Goal: Task Accomplishment & Management: Complete application form

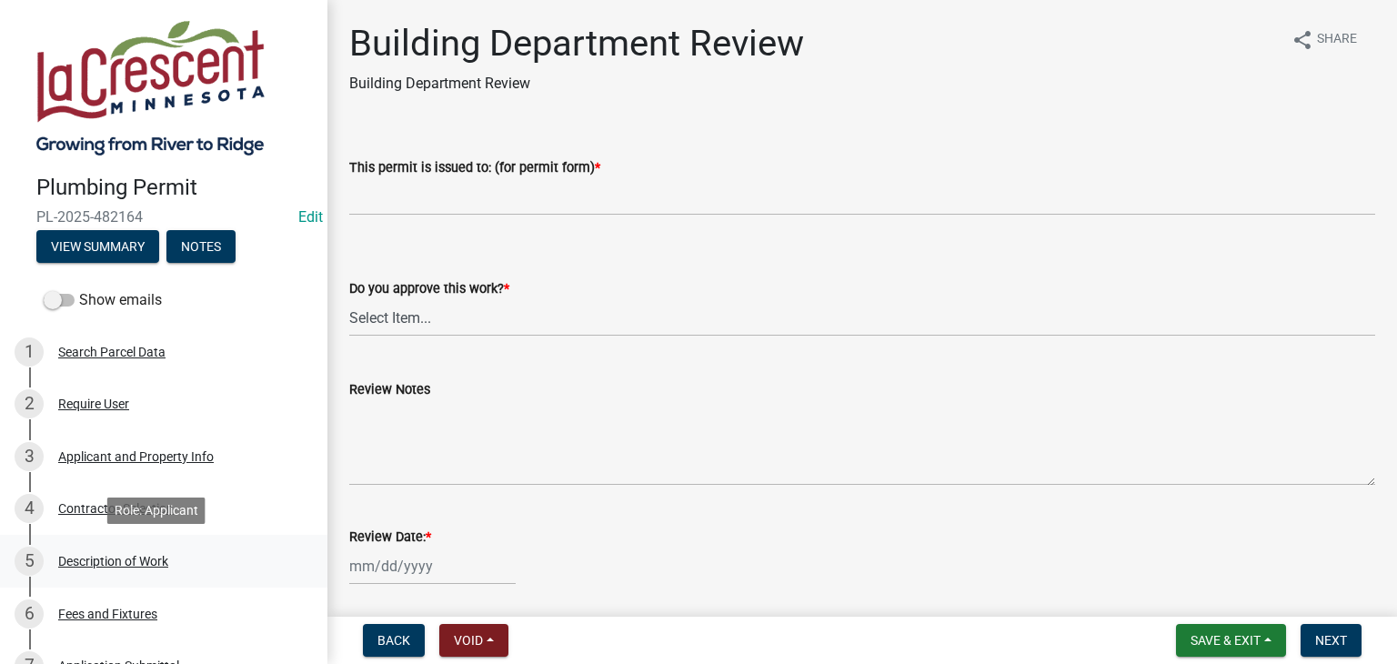
click at [111, 558] on div "Description of Work" at bounding box center [113, 561] width 110 height 13
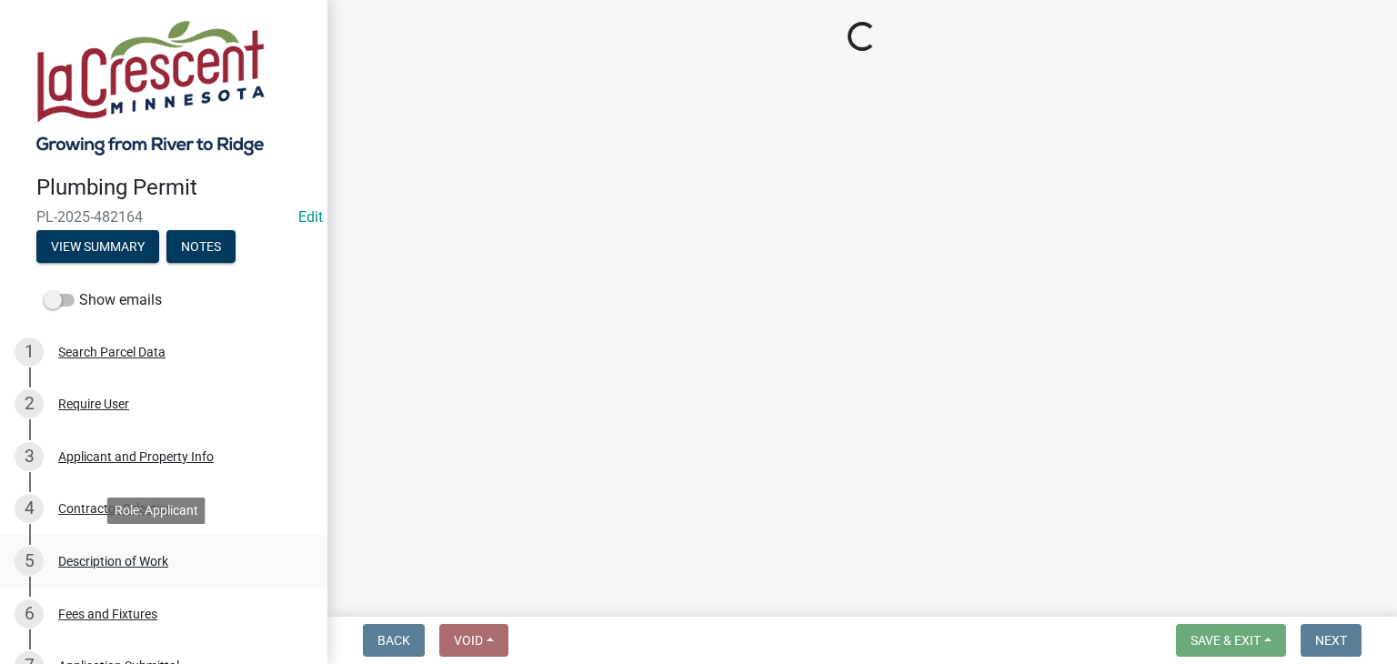
select select "59bf33d4-9d5c-4e7c-8b9a-7c1b13f00426"
select select "28f4028a-693d-415b-8130-38cfe69d94b3"
select select "4af7cc83-1d25-4c0b-a329-4ae30bd591bb"
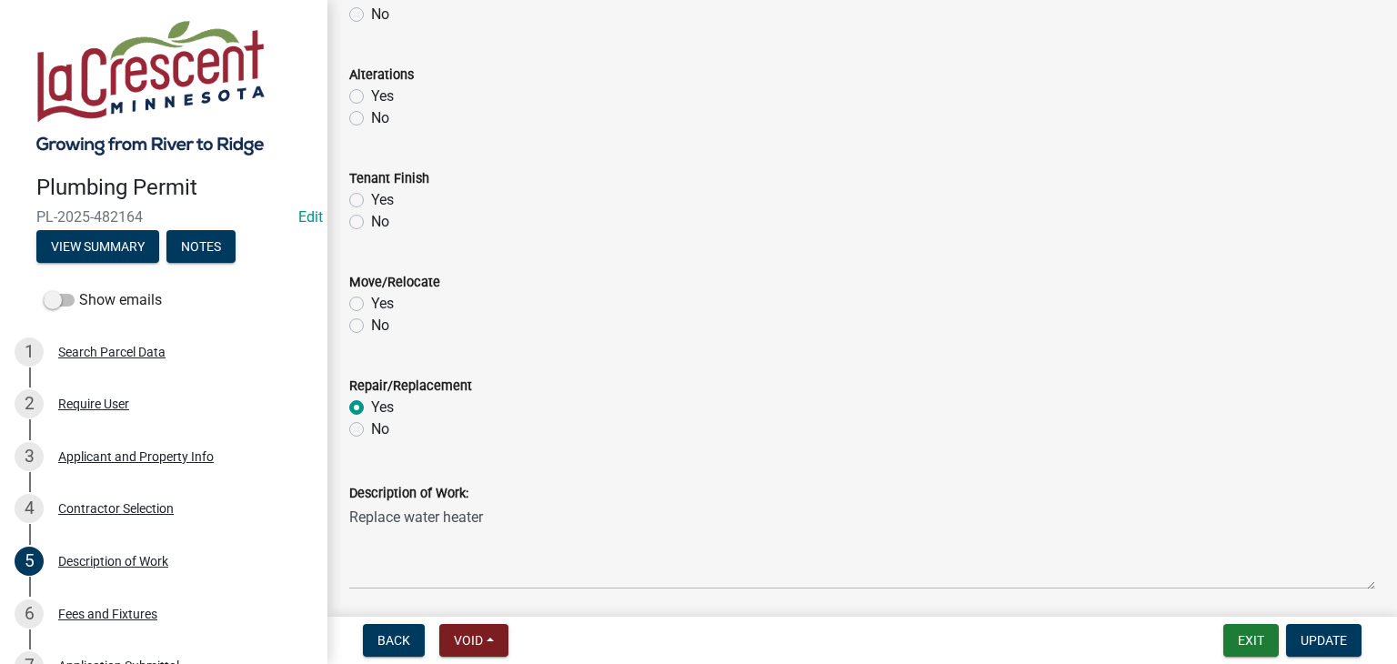
scroll to position [546, 0]
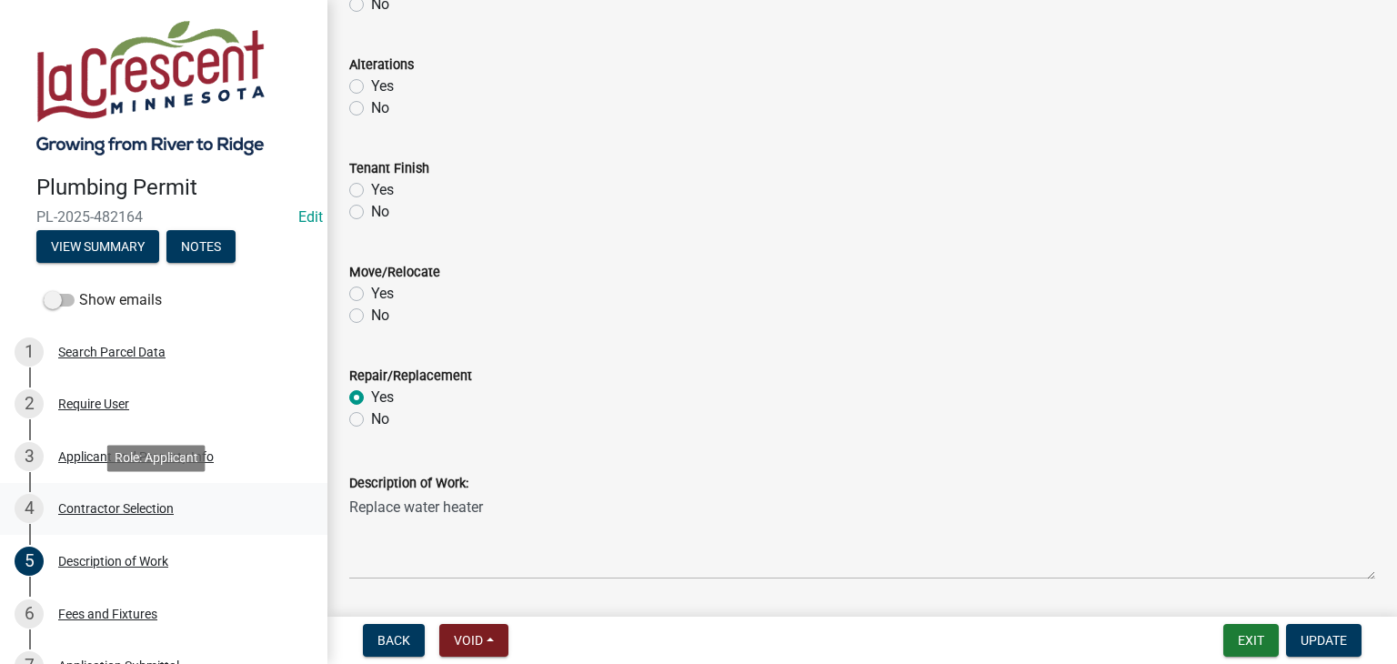
click at [126, 520] on div "4 Contractor Selection" at bounding box center [157, 508] width 284 height 29
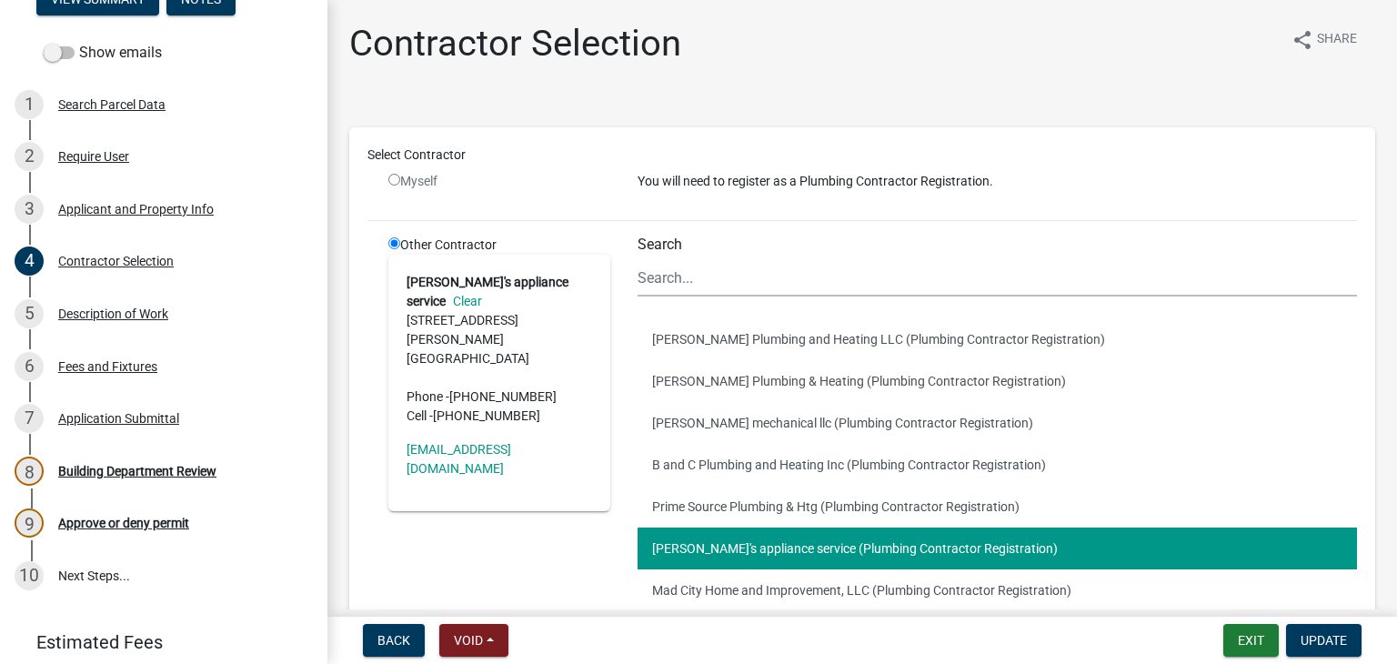
scroll to position [314, 0]
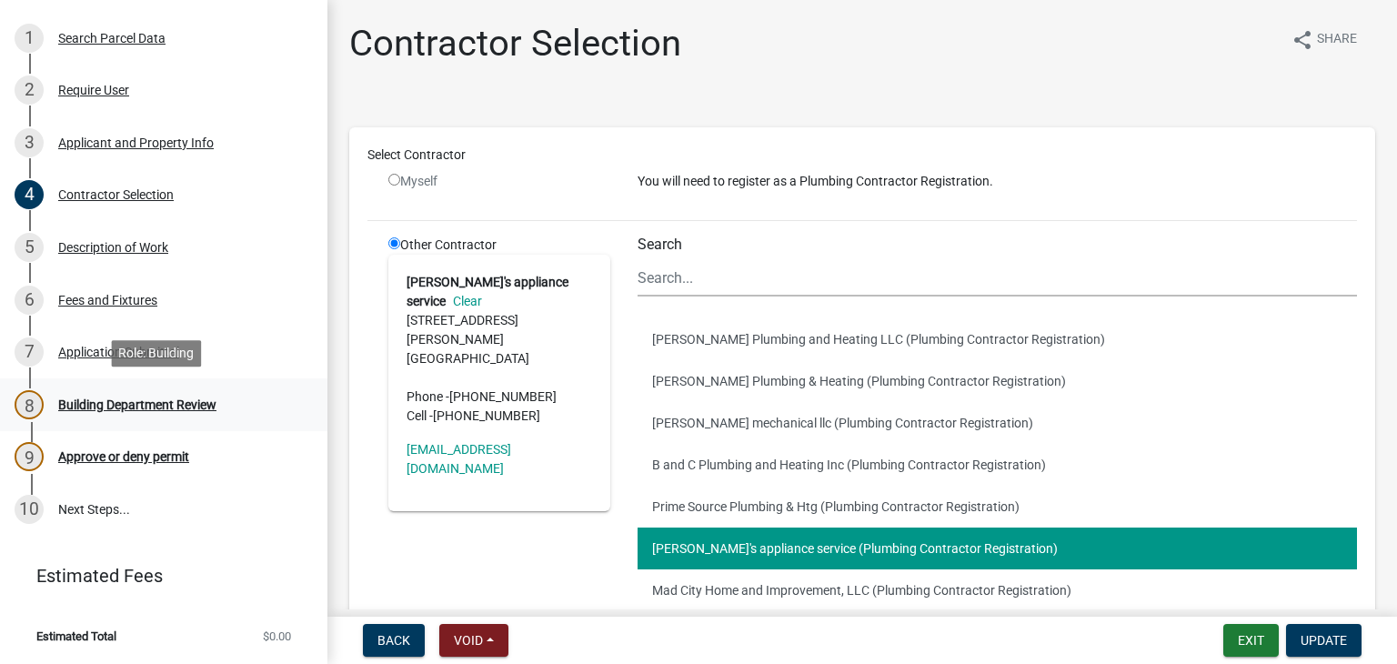
click at [126, 407] on div "Building Department Review" at bounding box center [137, 404] width 158 height 13
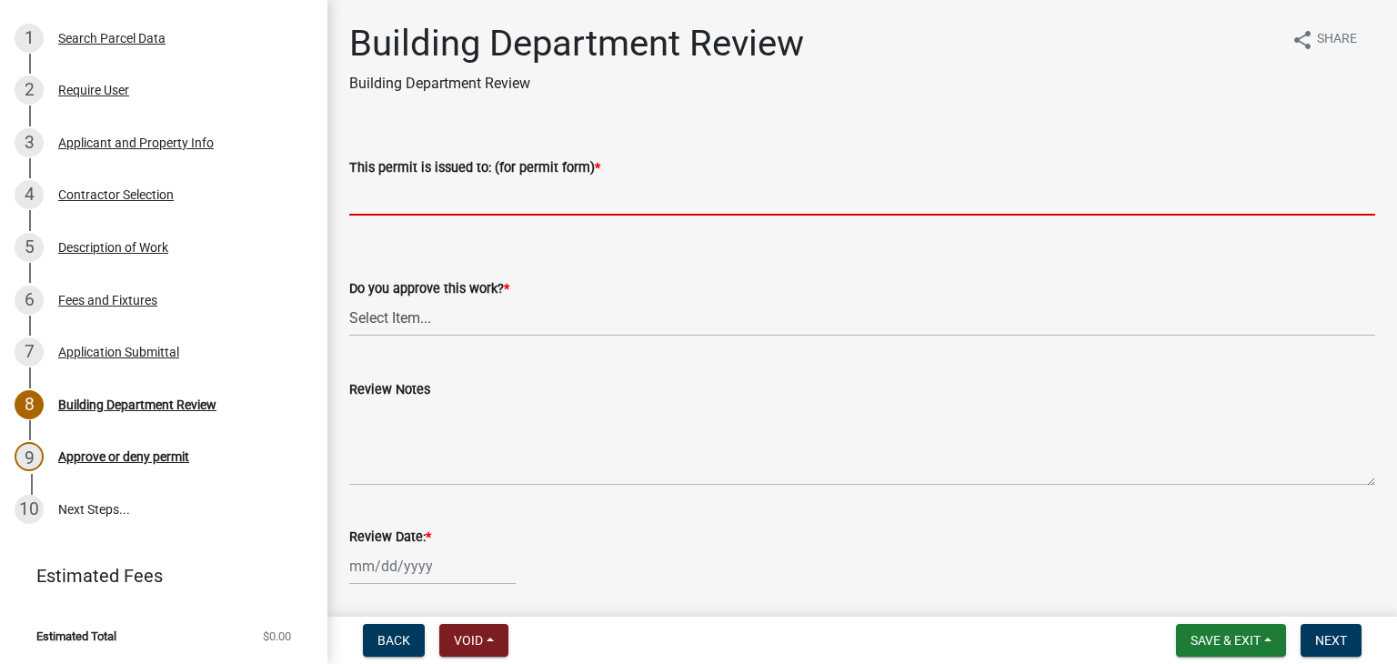
click at [427, 193] on input "This permit is issued to: (for permit form) *" at bounding box center [862, 196] width 1026 height 37
type input "Replace water heater"
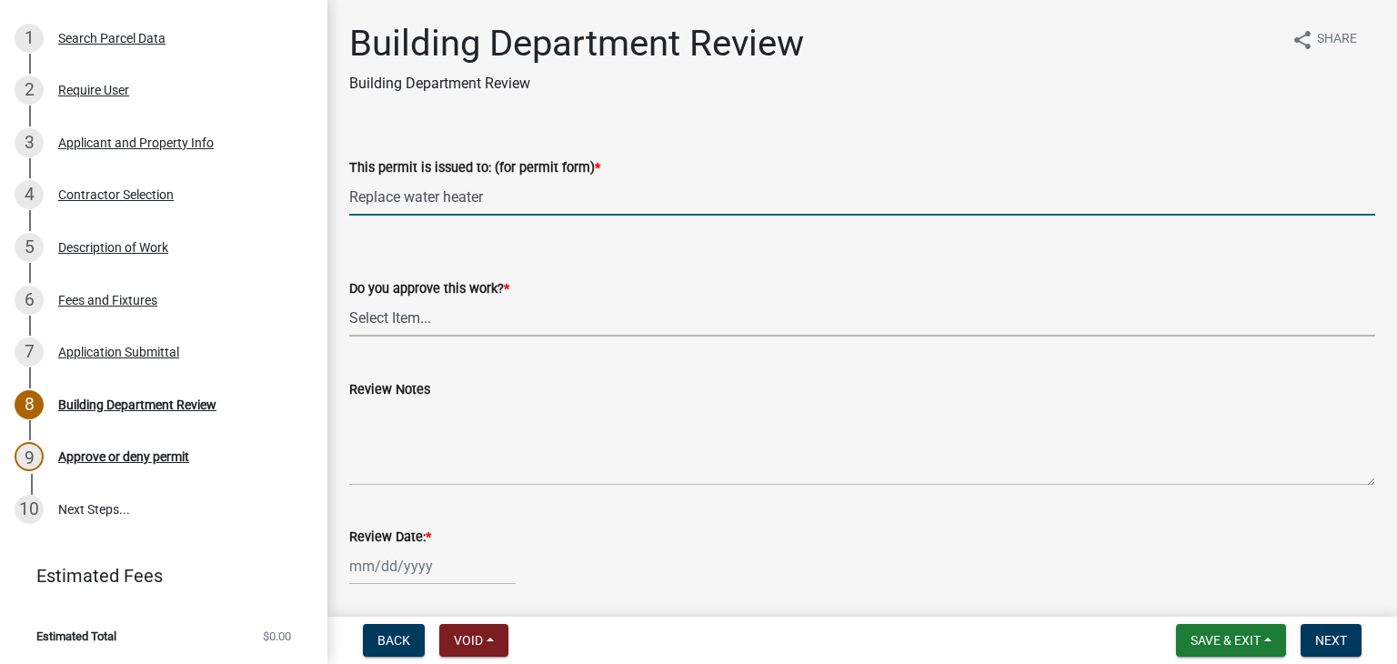
click at [433, 317] on select "Select Item... Yes No" at bounding box center [862, 317] width 1026 height 37
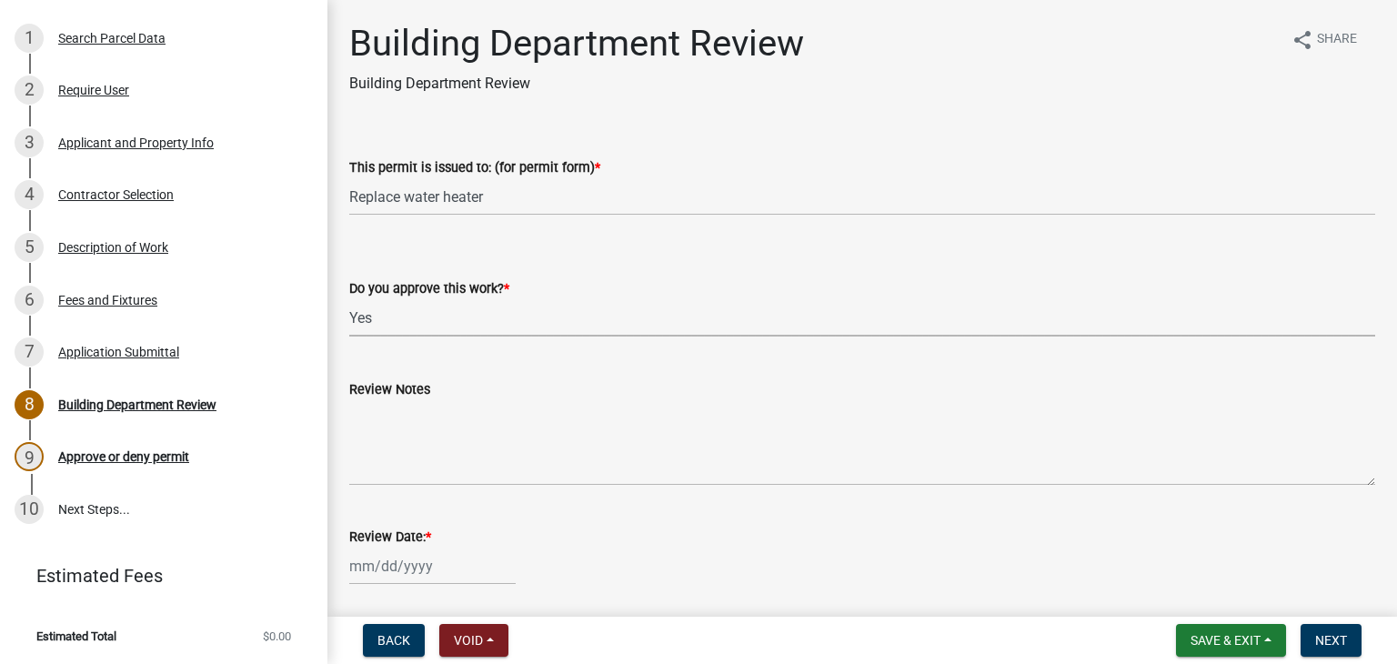
click at [349, 299] on select "Select Item... Yes No" at bounding box center [862, 317] width 1026 height 37
select select "9c2ff93d-aa12-4325-a399-8f157d8c1742"
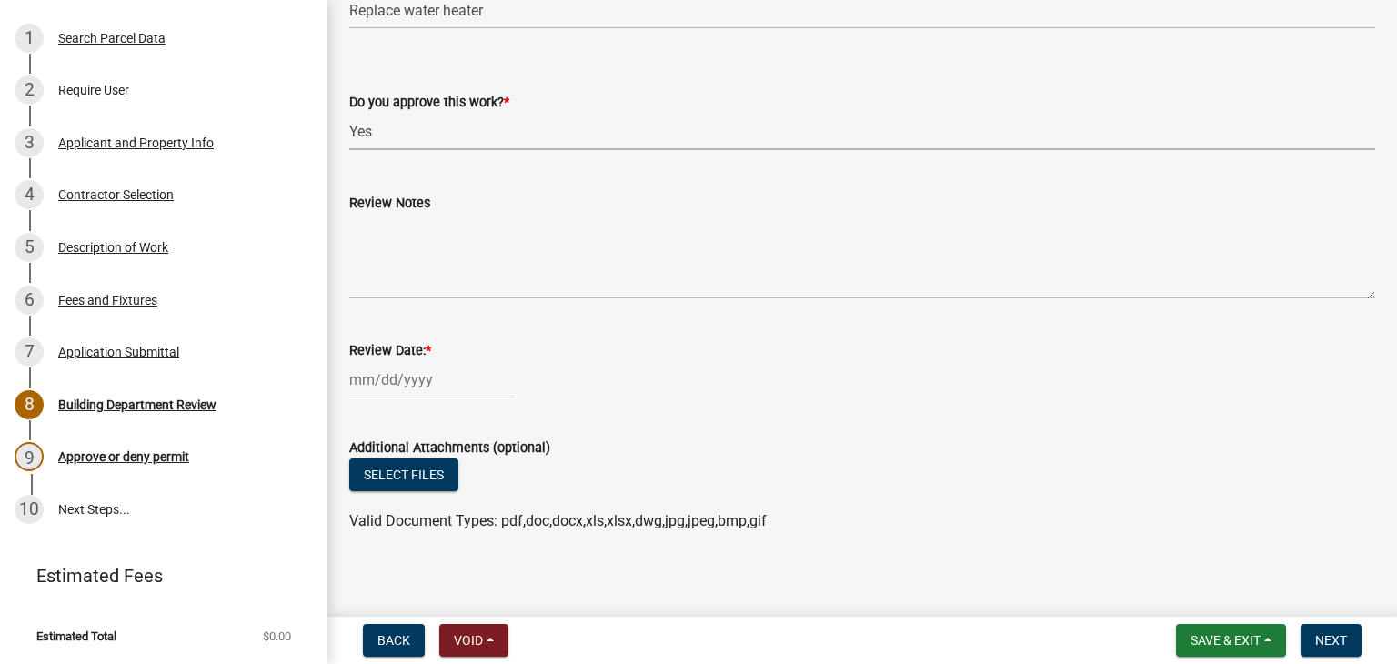
scroll to position [196, 0]
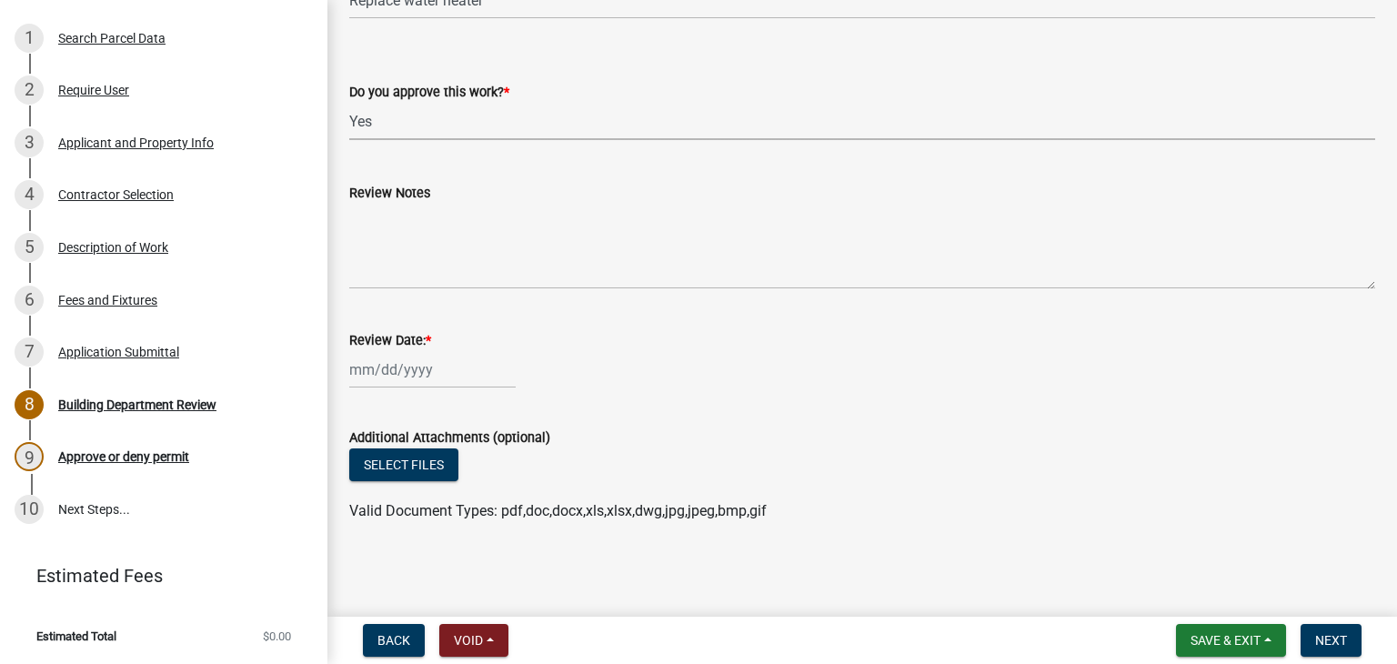
select select "9"
select select "2025"
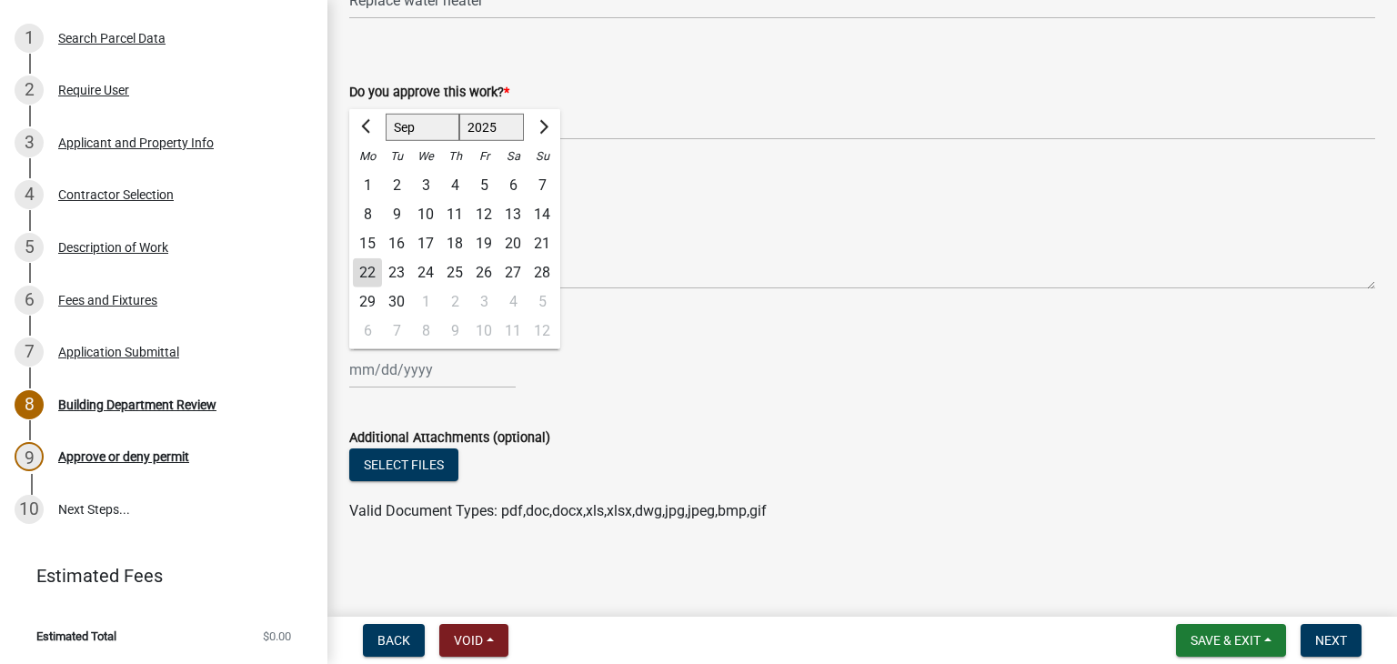
click at [386, 370] on input "Review Date: *" at bounding box center [432, 369] width 166 height 37
click at [365, 272] on div "22" at bounding box center [367, 272] width 29 height 29
type input "[DATE]"
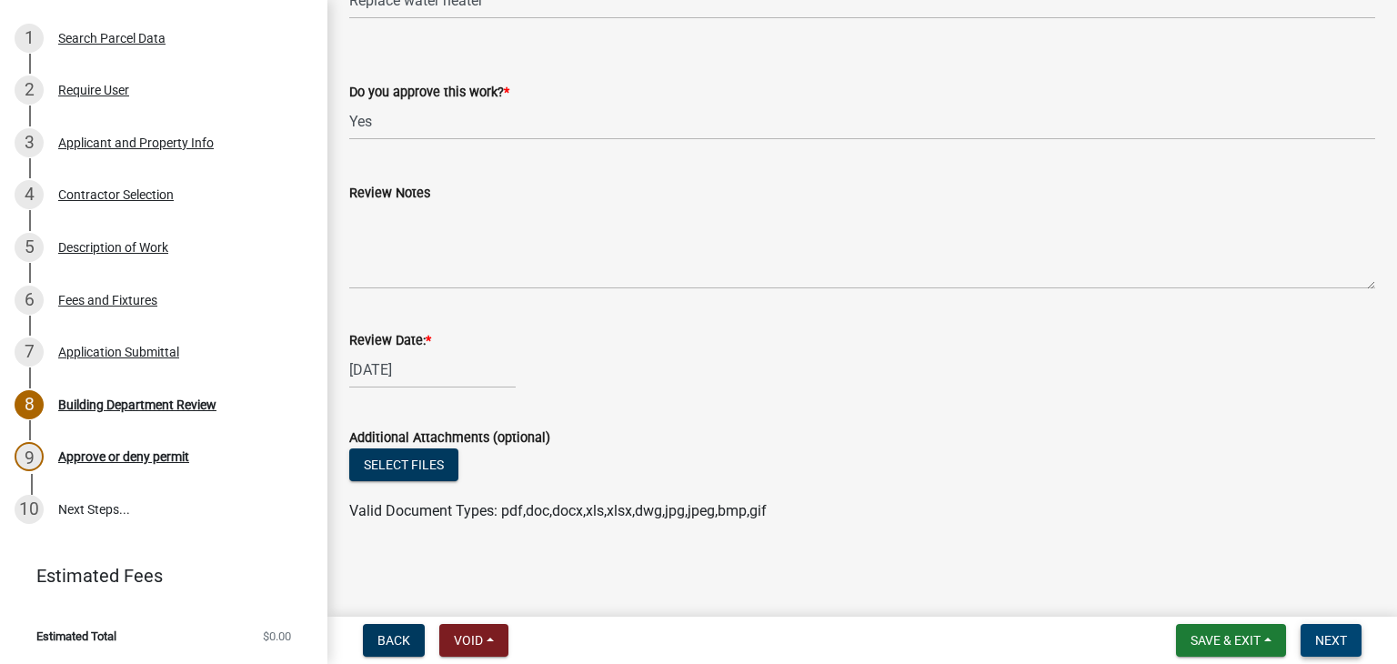
click at [719, 630] on button "Next" at bounding box center [1331, 640] width 61 height 33
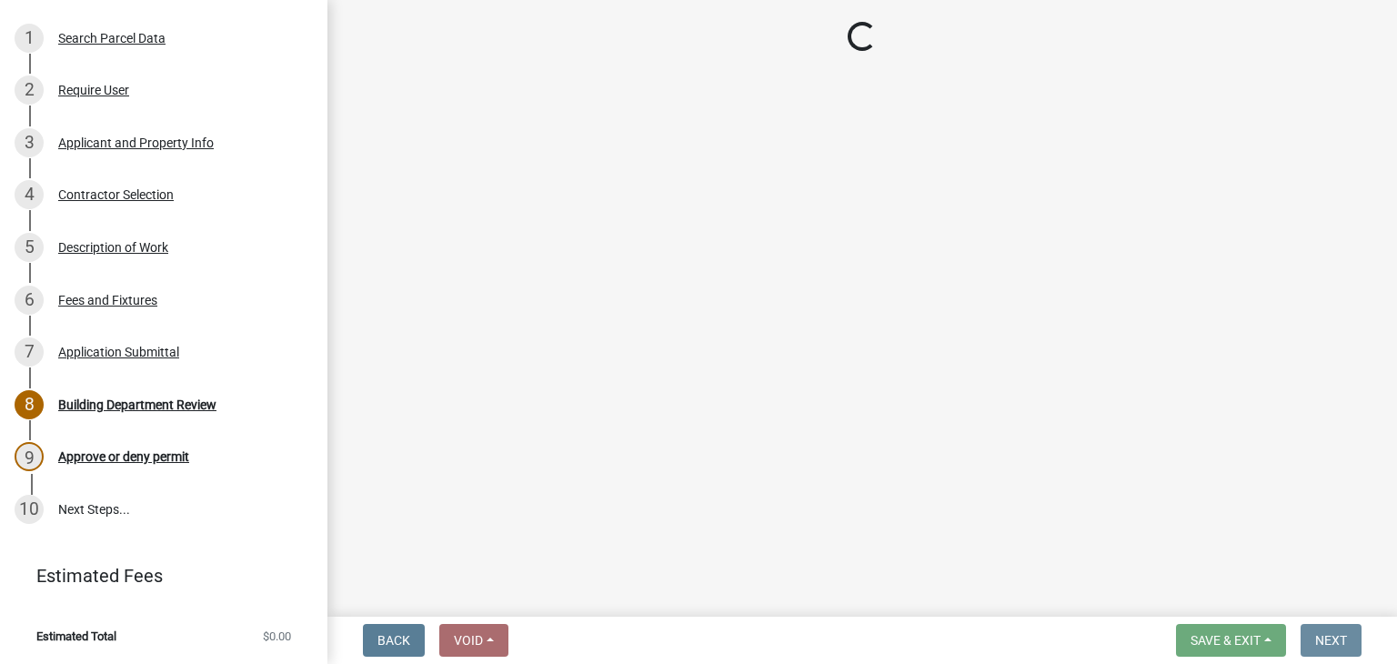
scroll to position [0, 0]
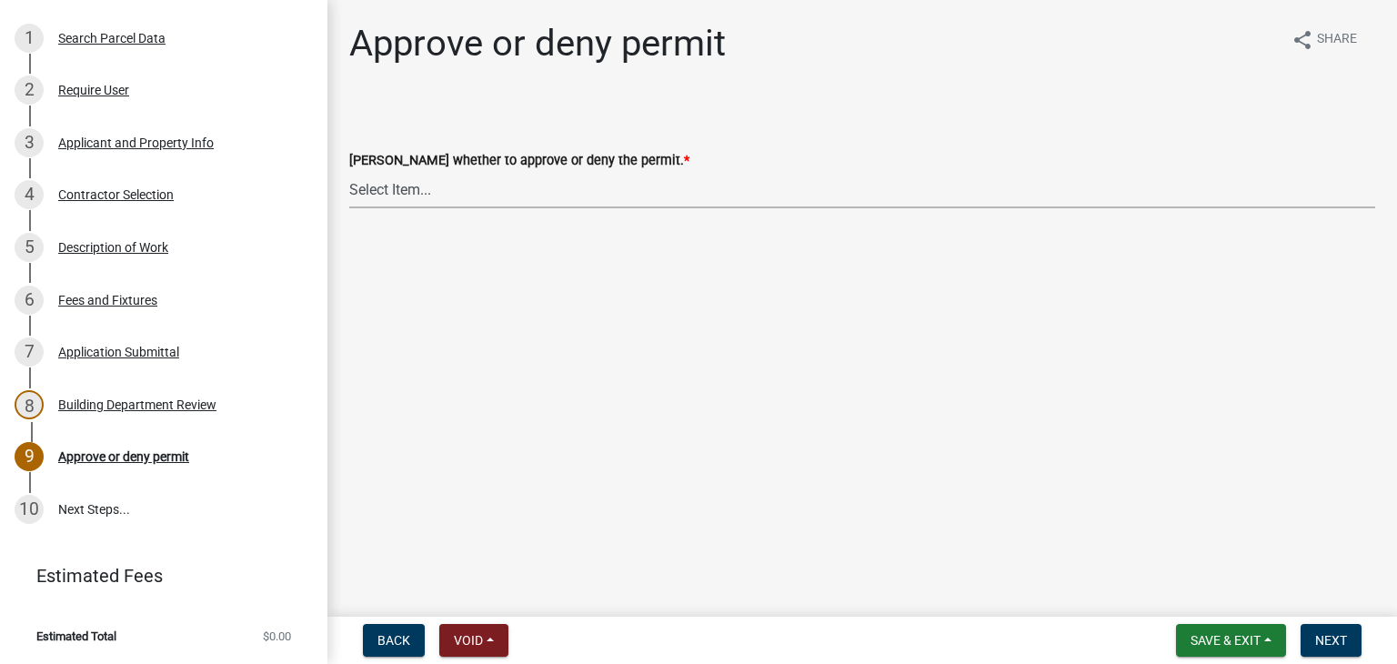
click at [460, 192] on select "Select Item... Approve Deny" at bounding box center [862, 189] width 1026 height 37
click at [349, 171] on select "Select Item... Approve Deny" at bounding box center [862, 189] width 1026 height 37
select select "2e674bca-1355-4364-b030-a37ceb2ac895"
click at [719, 638] on span "Next" at bounding box center [1331, 640] width 32 height 15
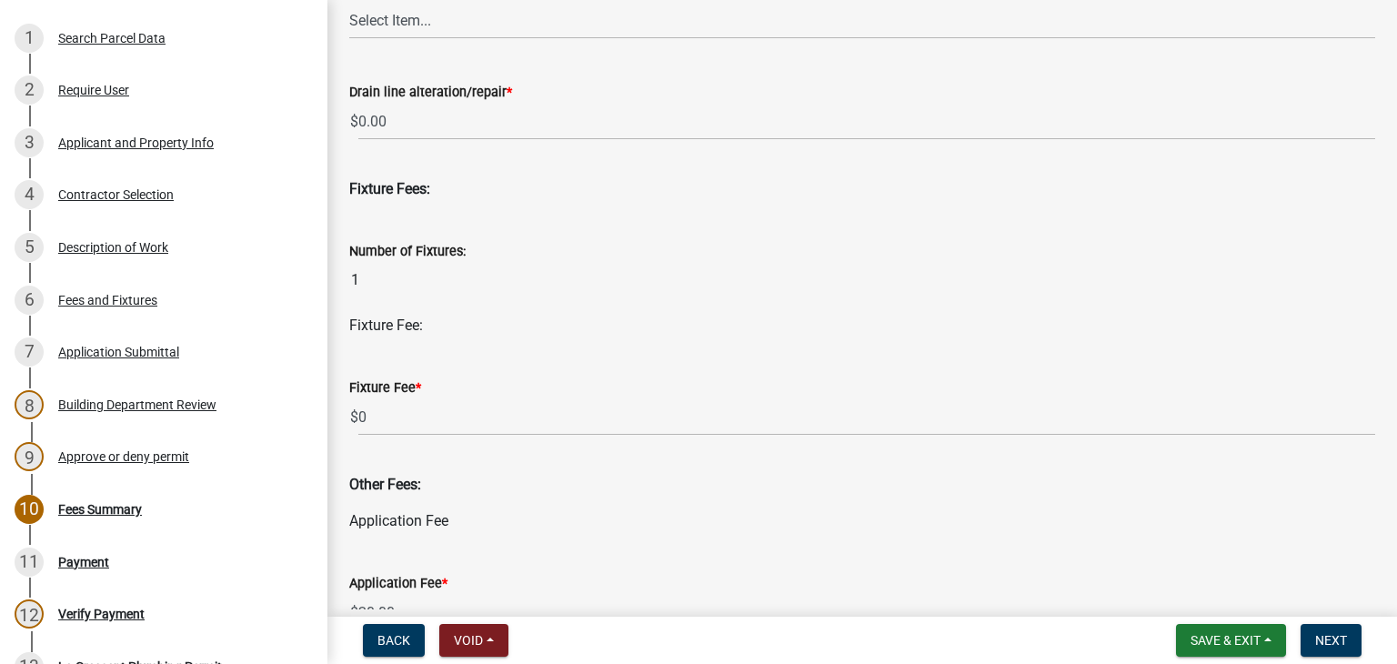
scroll to position [819, 0]
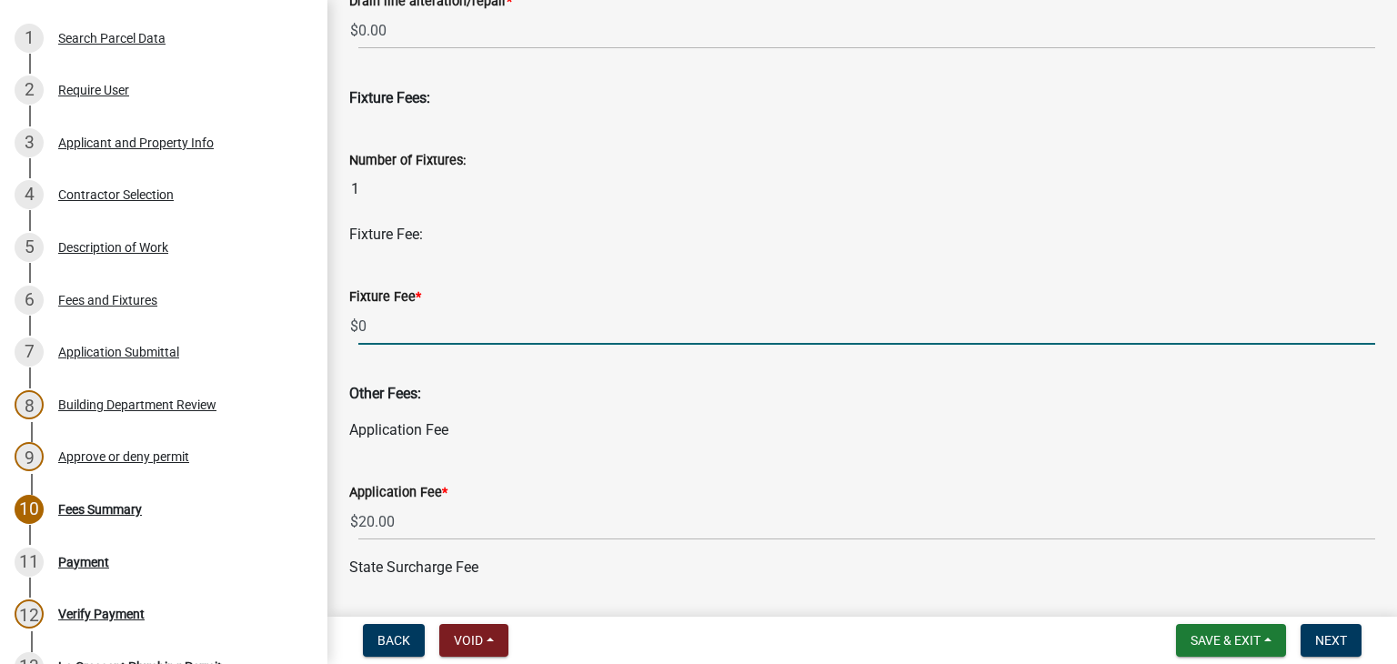
click at [455, 325] on input "0" at bounding box center [866, 325] width 1017 height 37
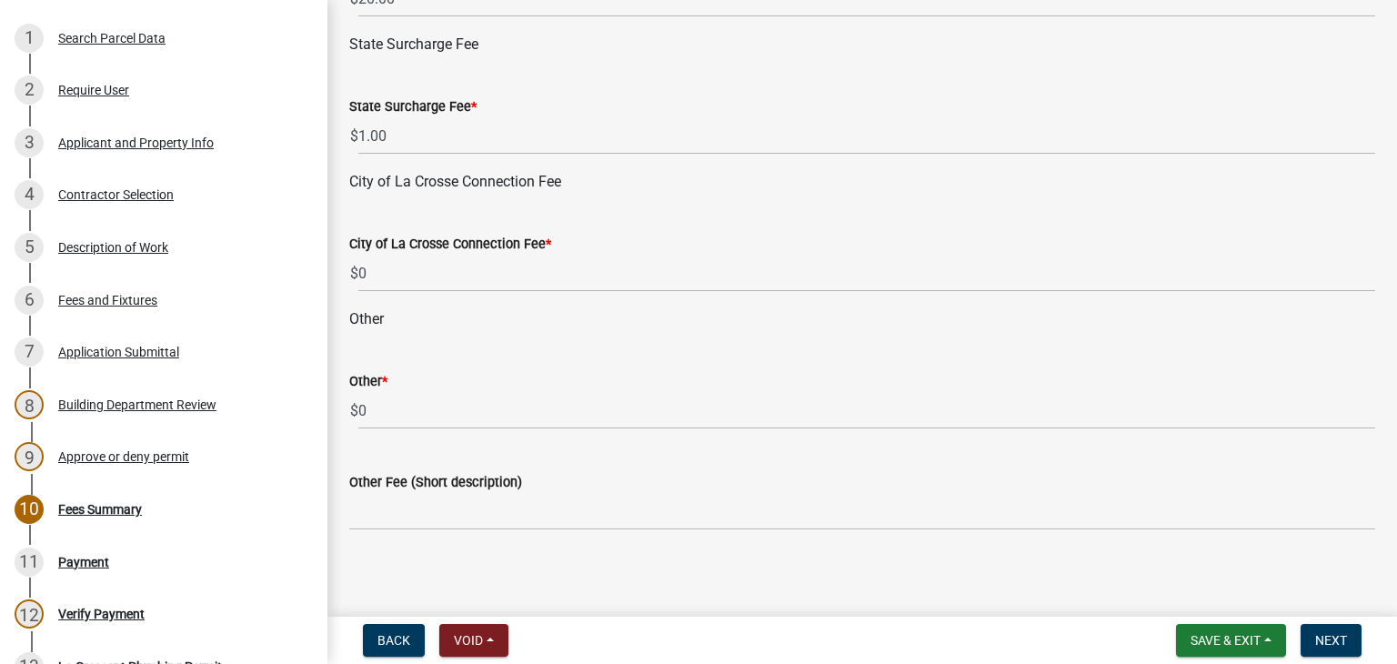
scroll to position [1347, 0]
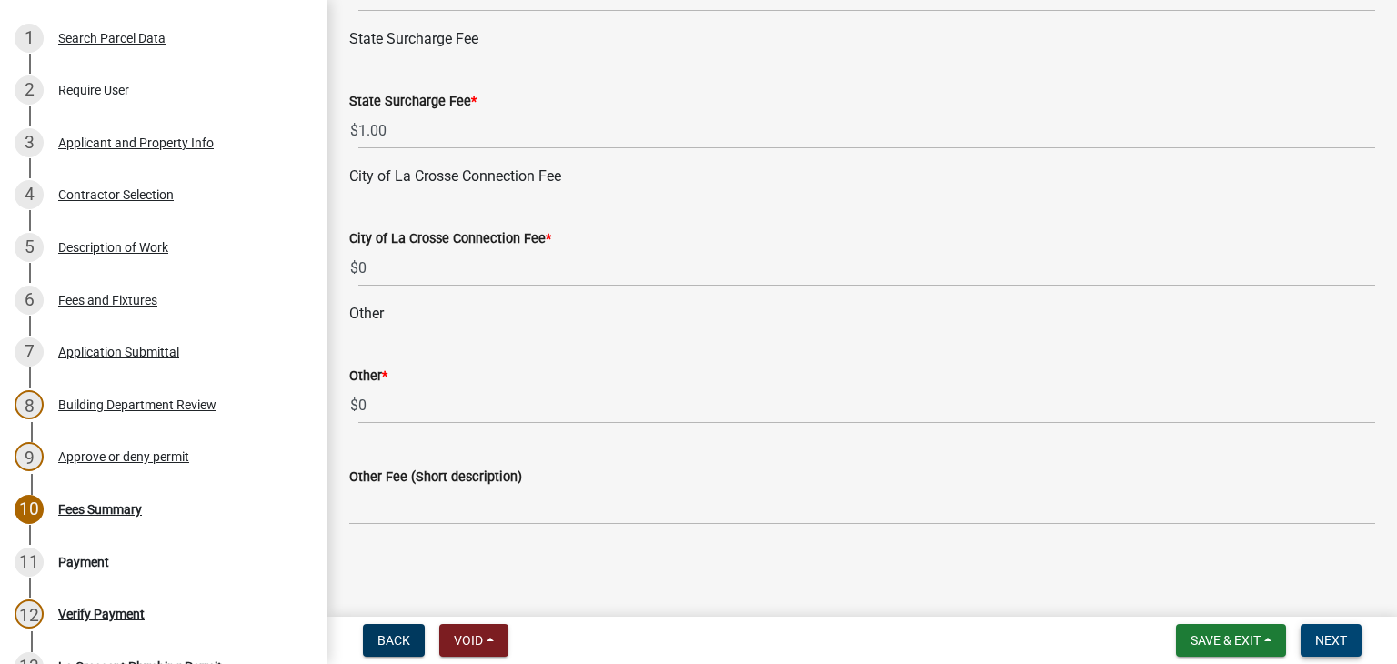
type input "5"
click at [719, 638] on span "Next" at bounding box center [1331, 640] width 32 height 15
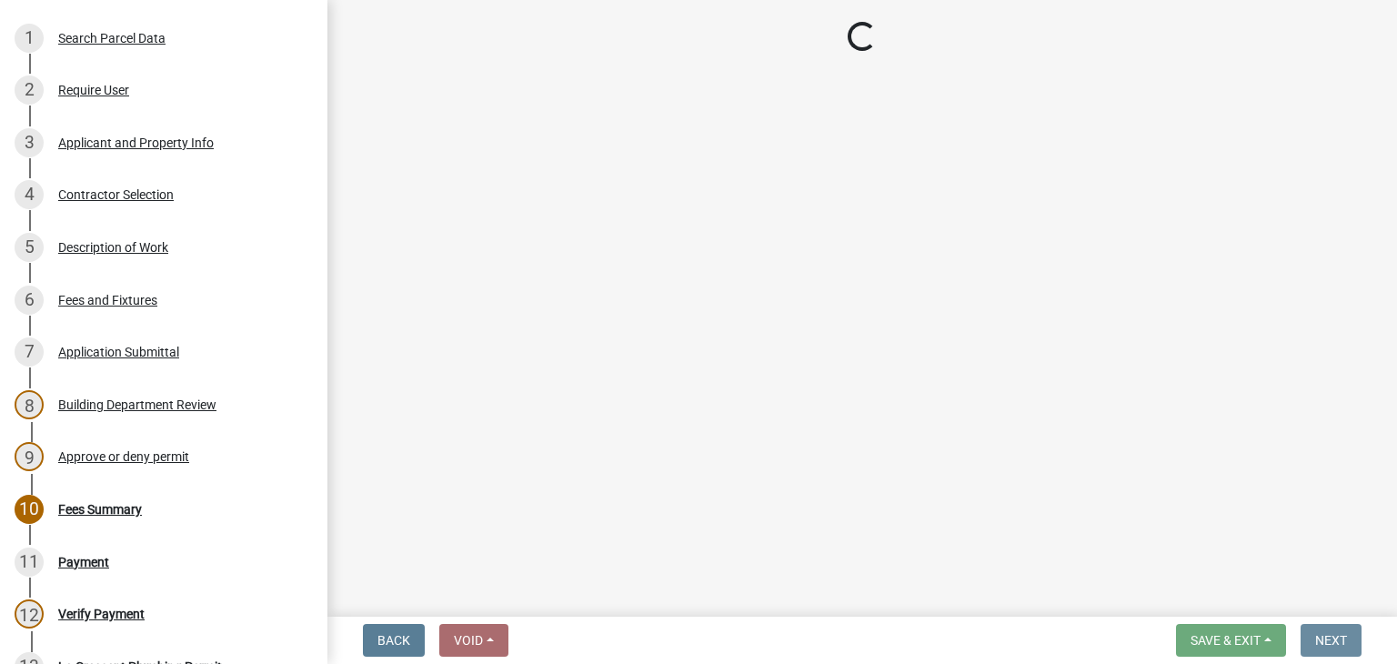
scroll to position [0, 0]
select select "3: 3"
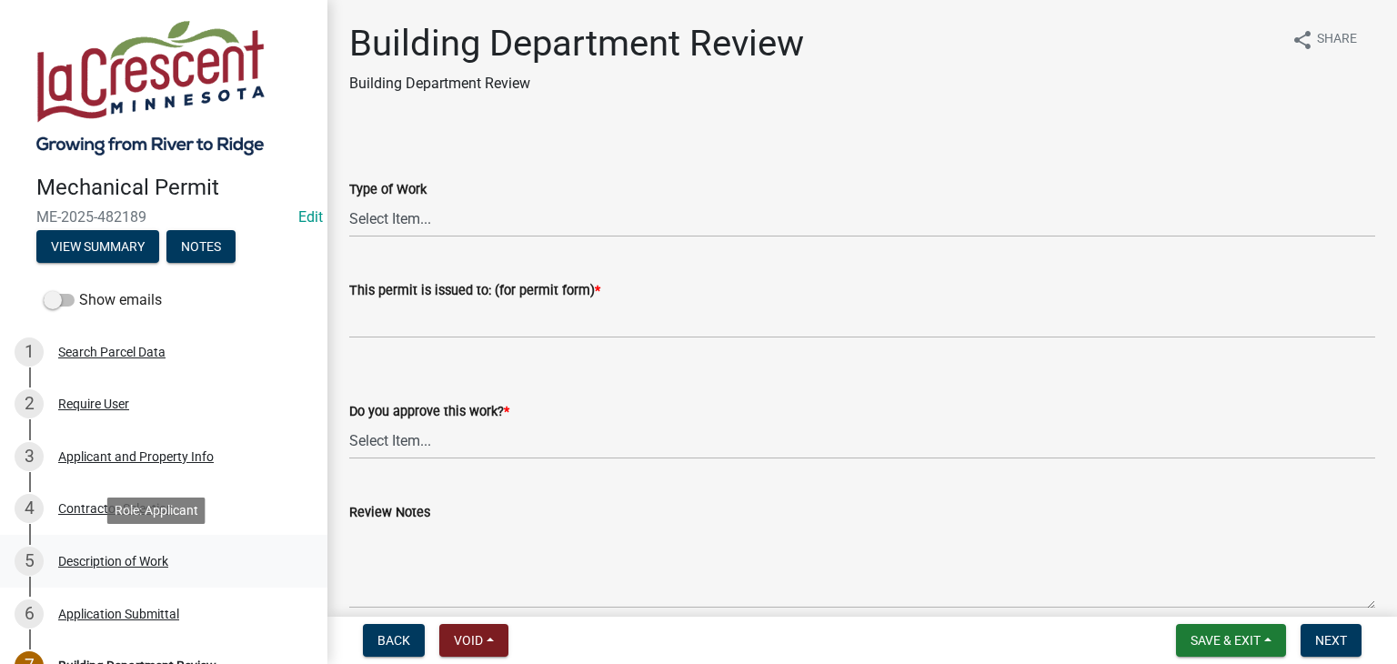
click at [134, 561] on div "Description of Work" at bounding box center [113, 561] width 110 height 13
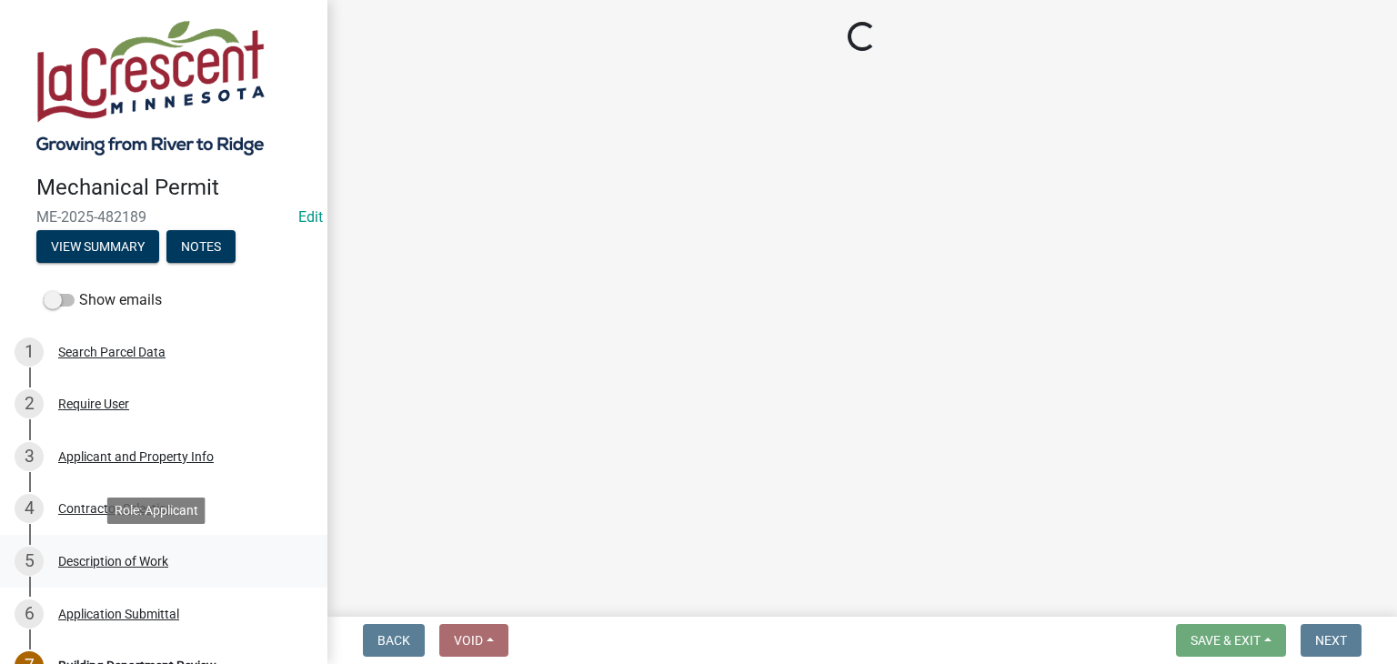
select select "ba376bc7-491f-4e2f-afbb-da92a65d87cf"
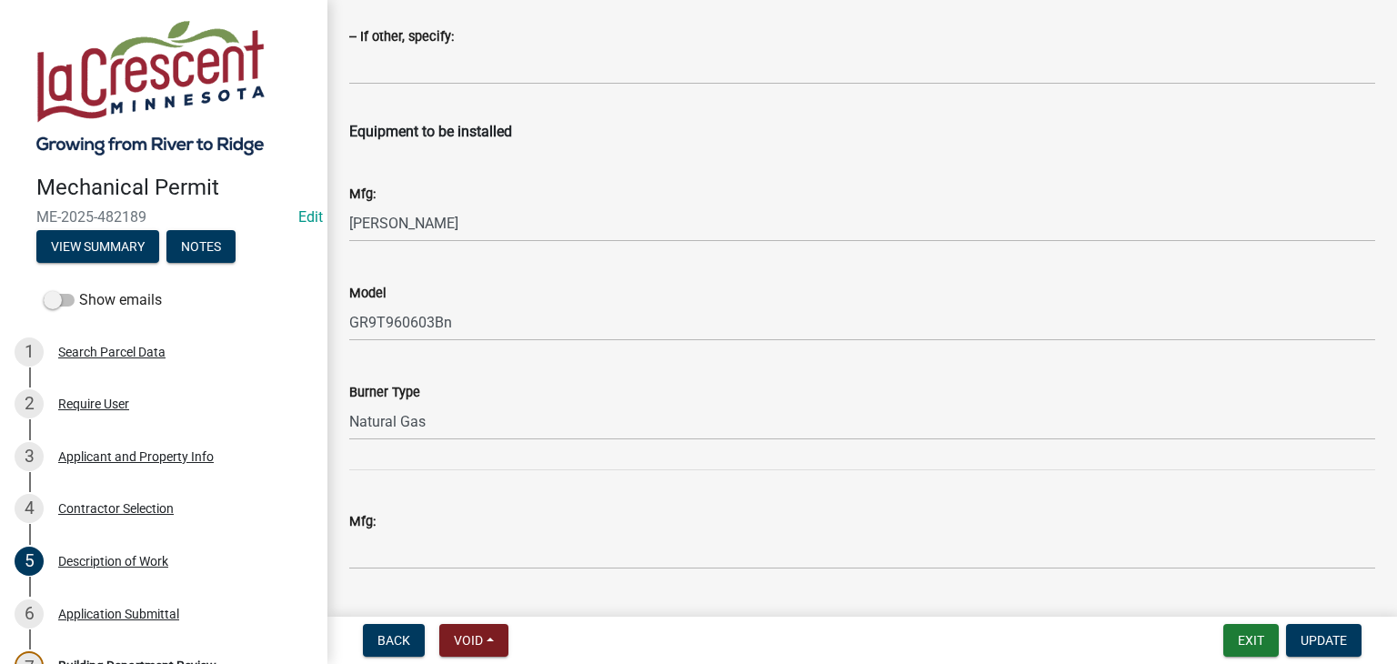
scroll to position [2547, 0]
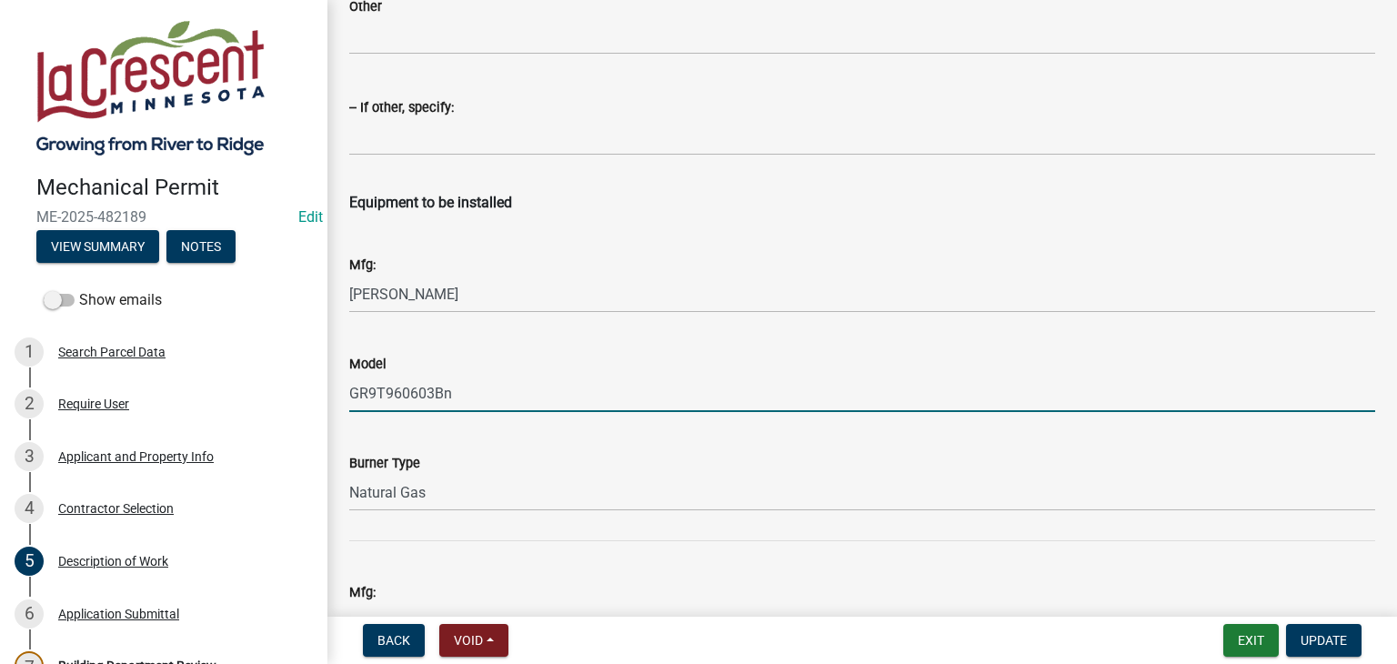
drag, startPoint x: 458, startPoint y: 390, endPoint x: 349, endPoint y: 394, distance: 109.2
click at [349, 394] on input "GR9T960603Bn" at bounding box center [862, 393] width 1026 height 37
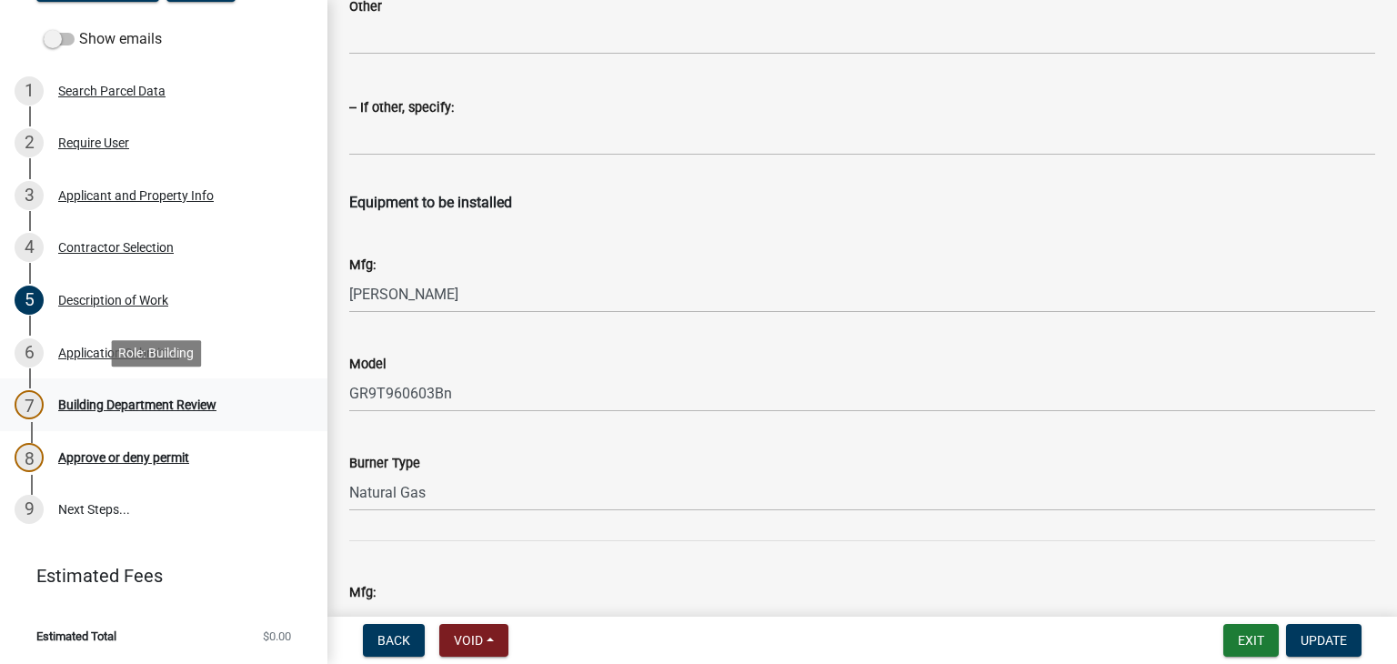
click at [102, 400] on div "Building Department Review" at bounding box center [137, 404] width 158 height 13
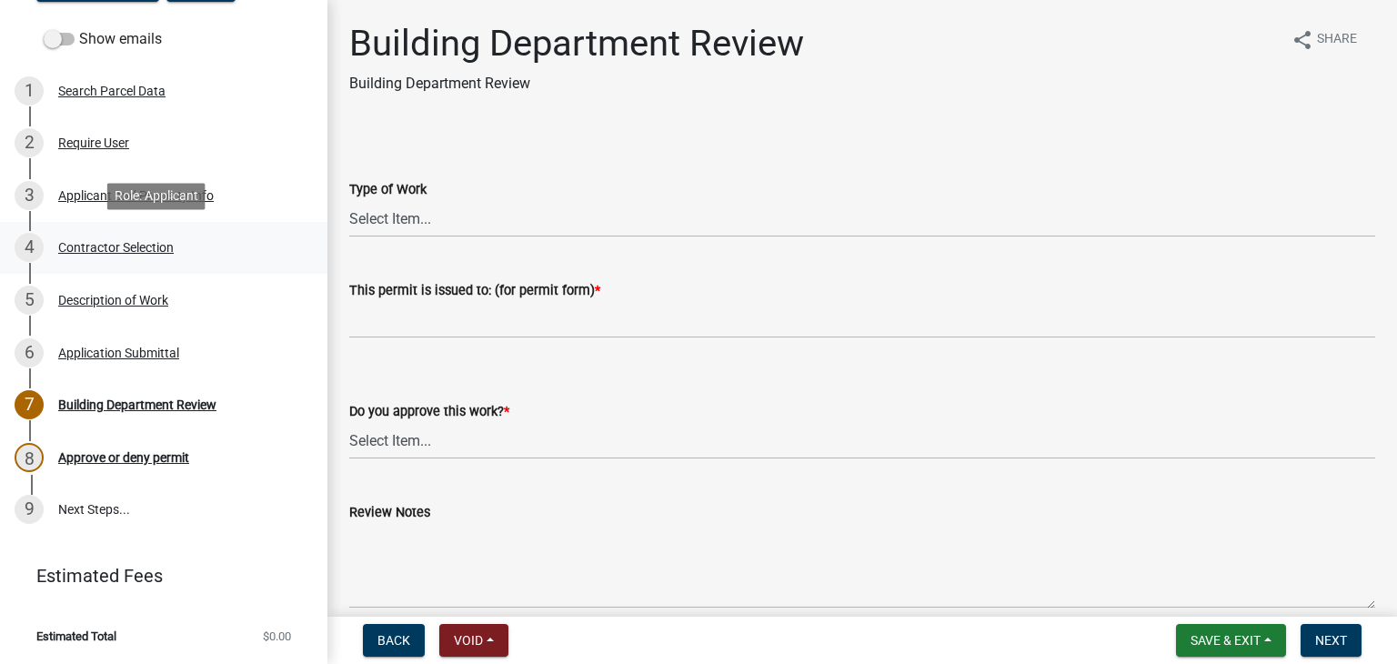
click at [116, 254] on div "Contractor Selection" at bounding box center [116, 247] width 116 height 13
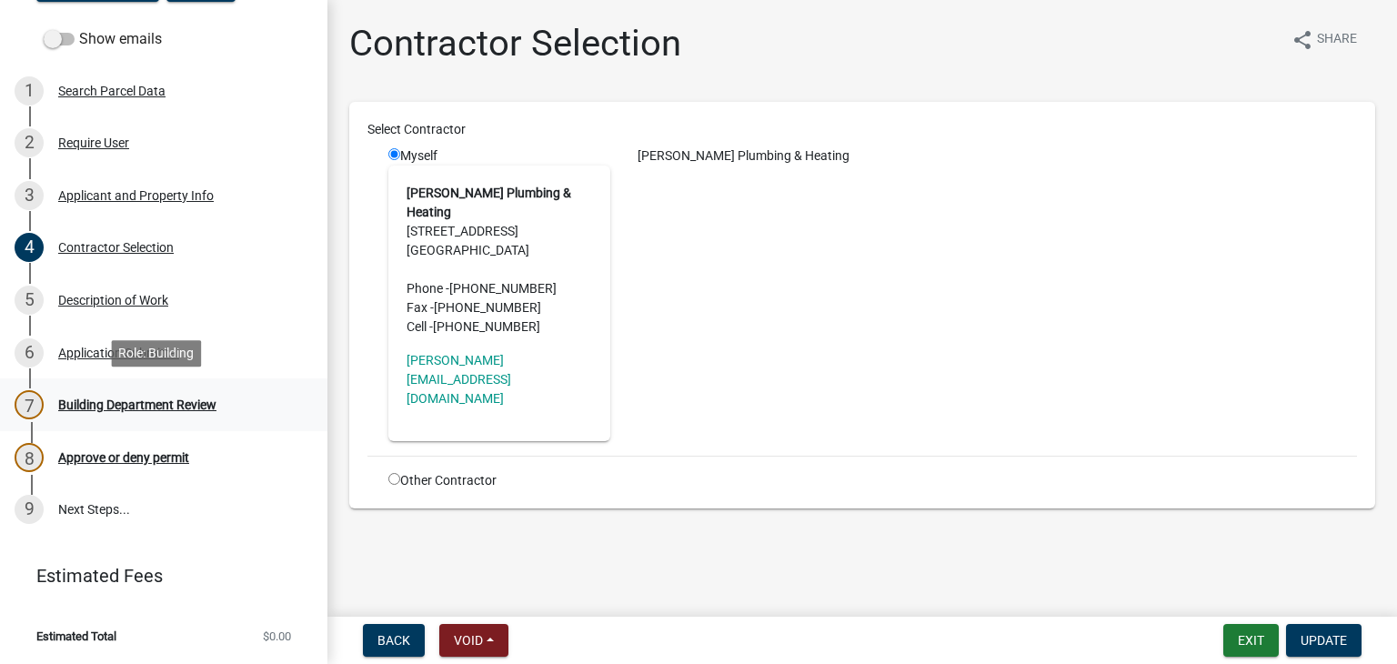
click at [138, 400] on div "Building Department Review" at bounding box center [137, 404] width 158 height 13
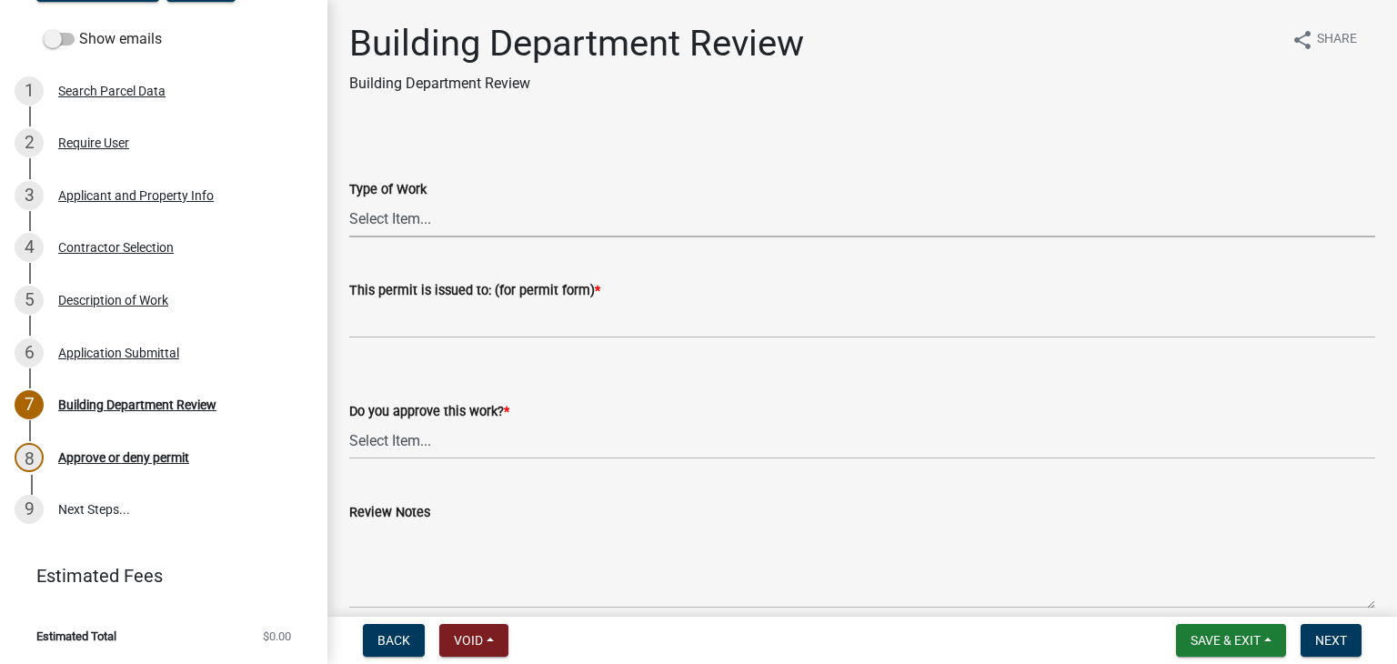
click at [409, 230] on select "Select Item... Furnace Gas Piping Other" at bounding box center [862, 218] width 1026 height 37
click at [349, 200] on select "Select Item... Furnace Gas Piping Other" at bounding box center [862, 218] width 1026 height 37
select select "70ef6d86-c8b6-4c91-84db-8f604e2bf80a"
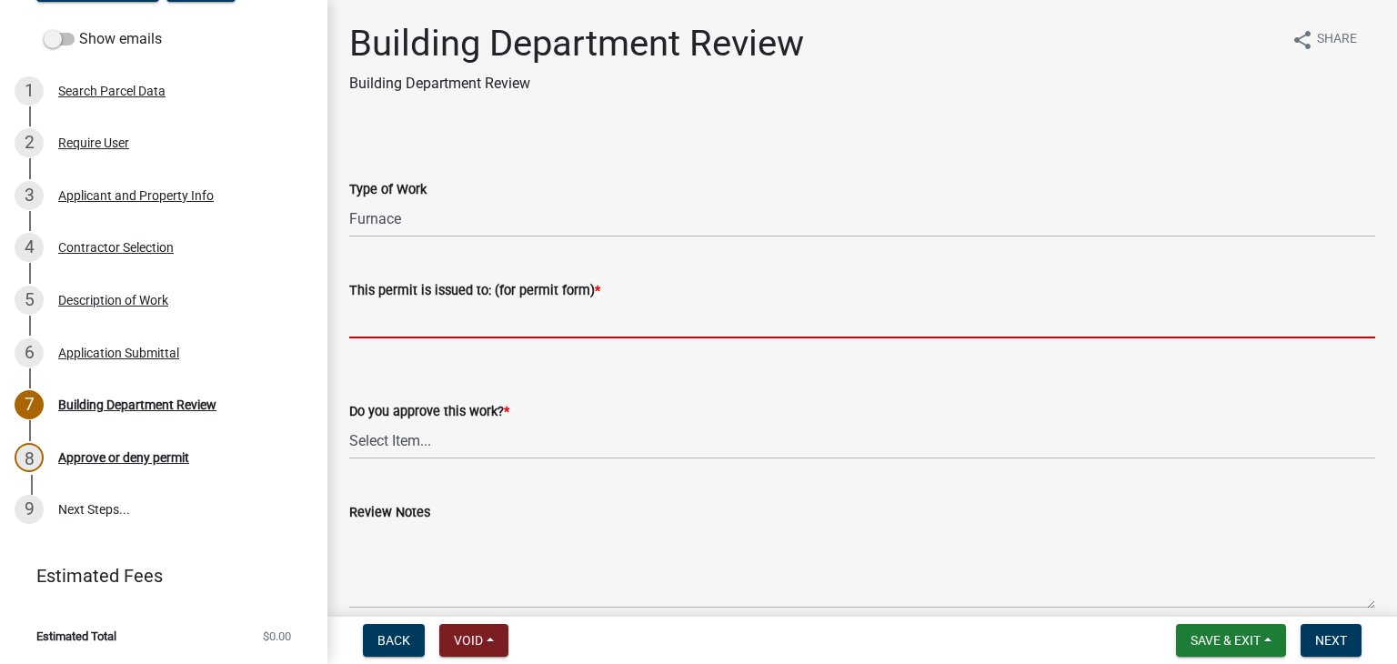
click at [399, 322] on input "This permit is issued to: (for permit form) *" at bounding box center [862, 319] width 1026 height 37
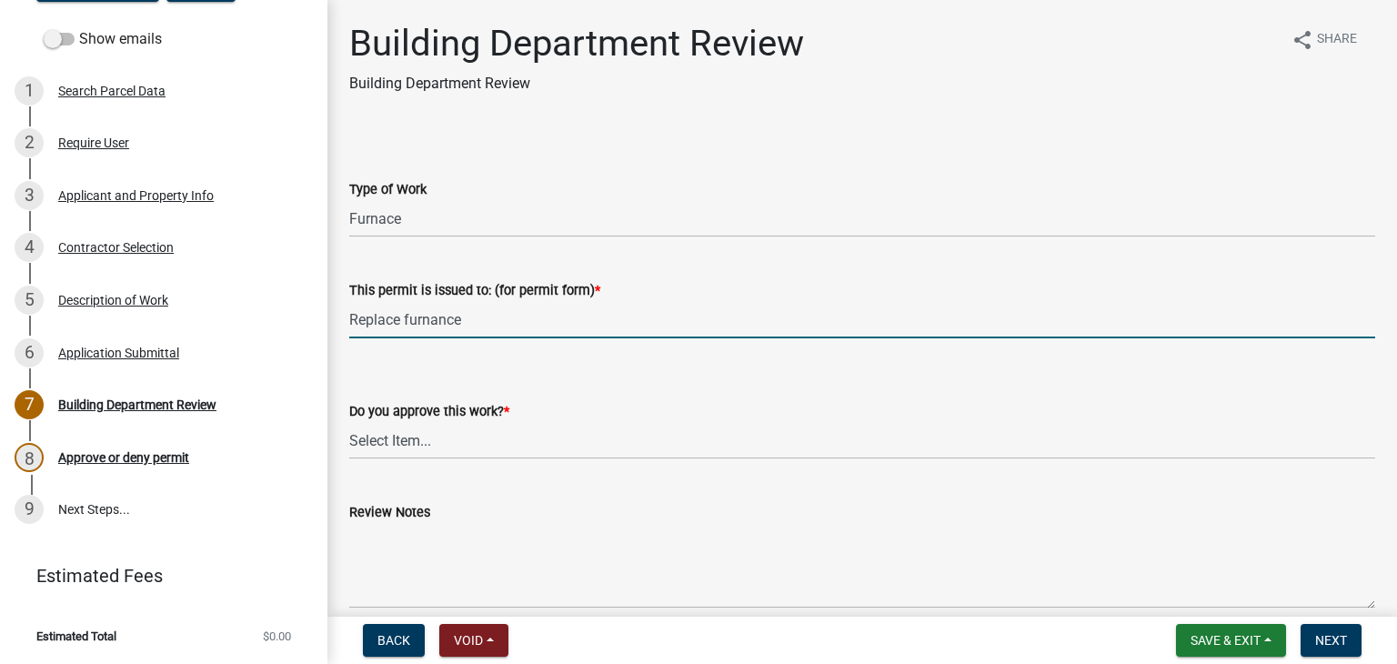
click at [446, 321] on input "Replace furnance" at bounding box center [862, 319] width 1026 height 37
type input "Replace furnace"
click at [419, 448] on select "Select Item... Yes No" at bounding box center [862, 440] width 1026 height 37
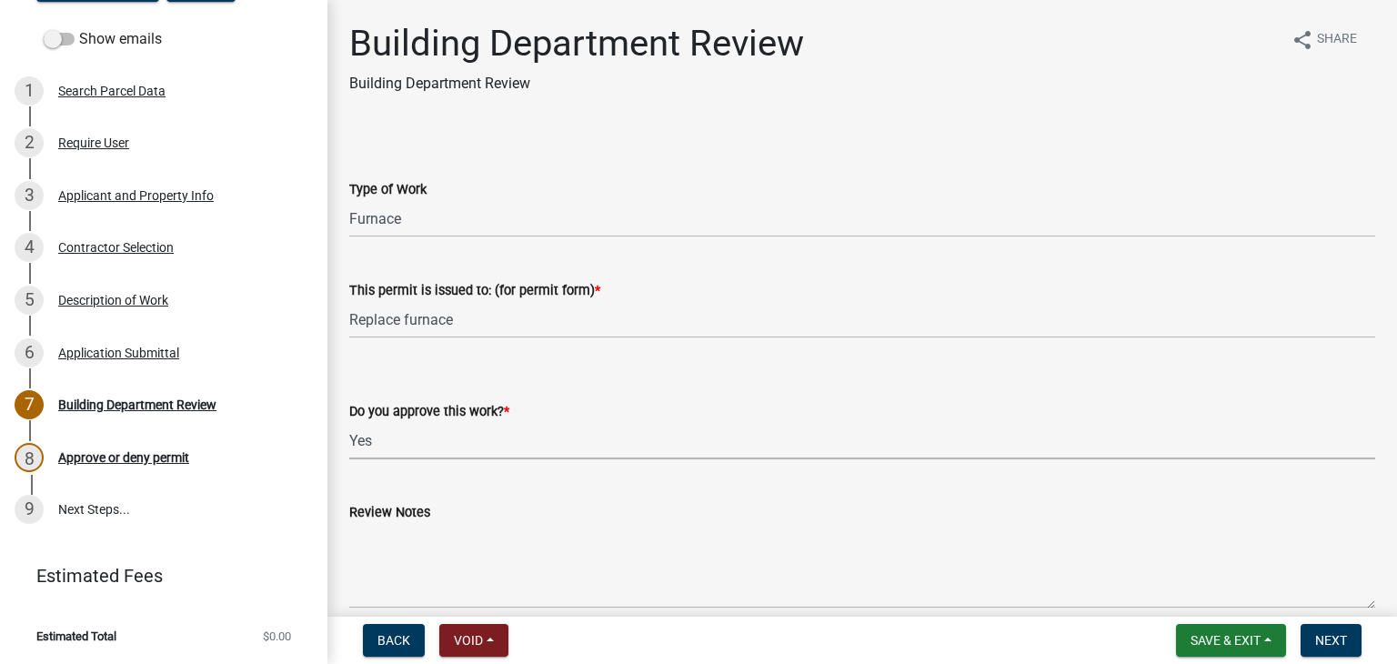
click at [349, 422] on select "Select Item... Yes No" at bounding box center [862, 440] width 1026 height 37
select select "37378350-7d0d-477f-82ec-8efafc5a58ee"
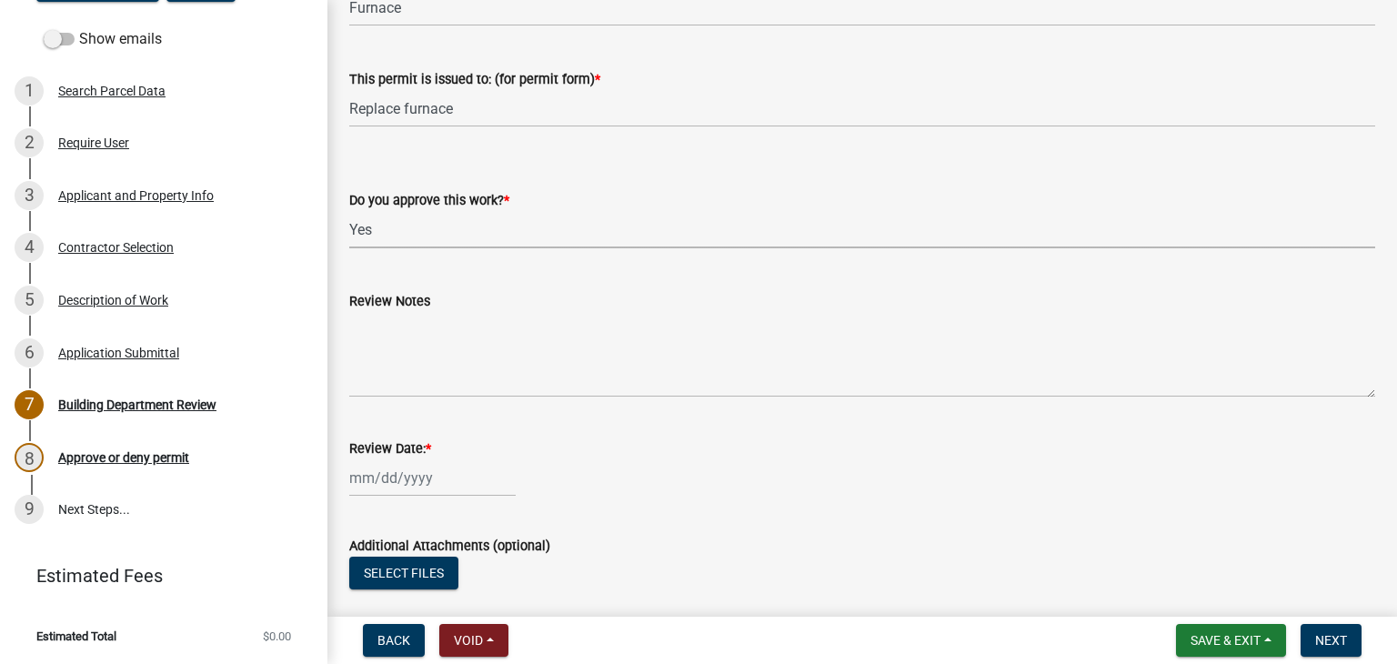
scroll to position [273, 0]
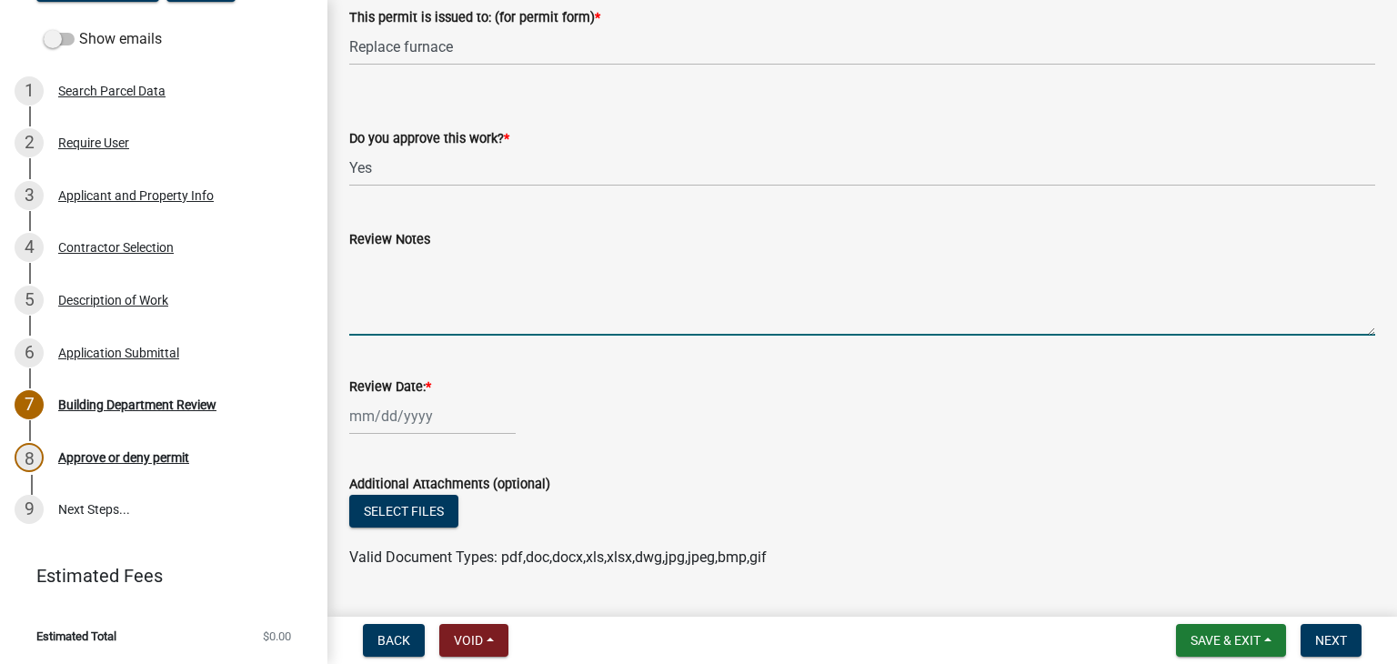
click at [431, 295] on textarea "Review Notes" at bounding box center [862, 292] width 1026 height 85
type textarea "Call for inspection"
click at [395, 418] on div at bounding box center [432, 415] width 166 height 37
select select "9"
select select "2025"
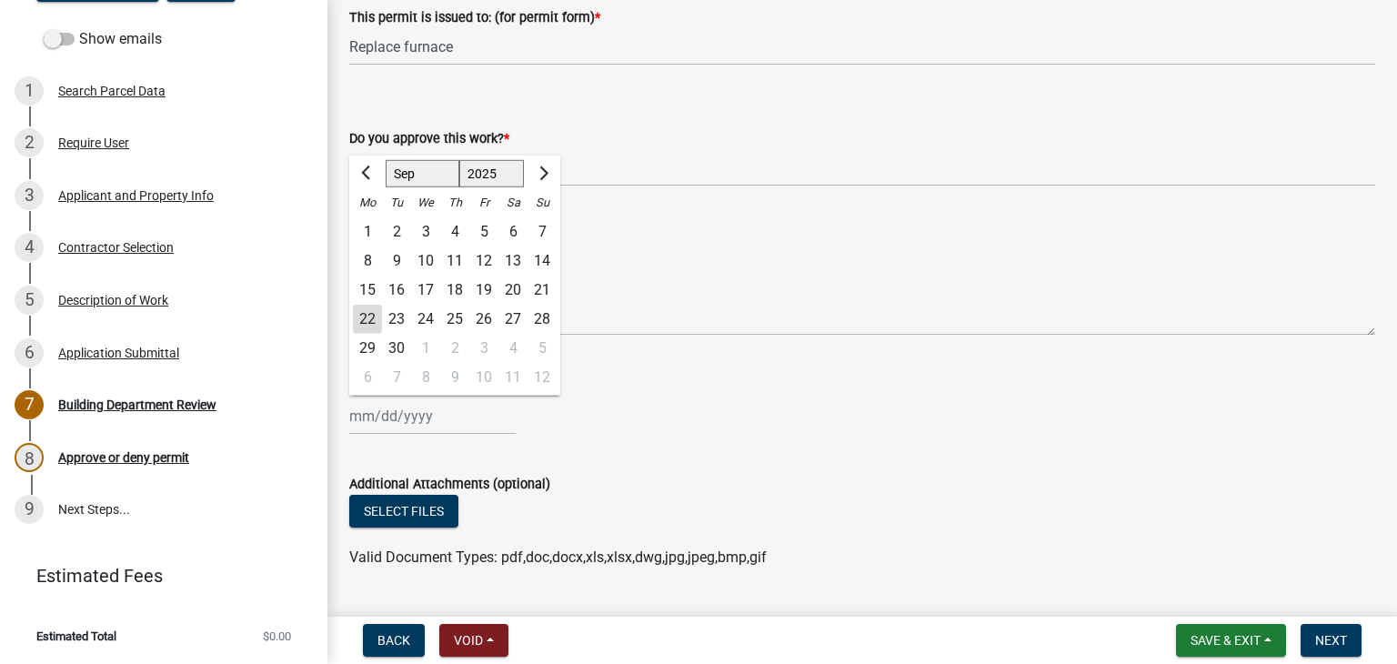
click at [353, 318] on div "22" at bounding box center [367, 319] width 29 height 29
type input "[DATE]"
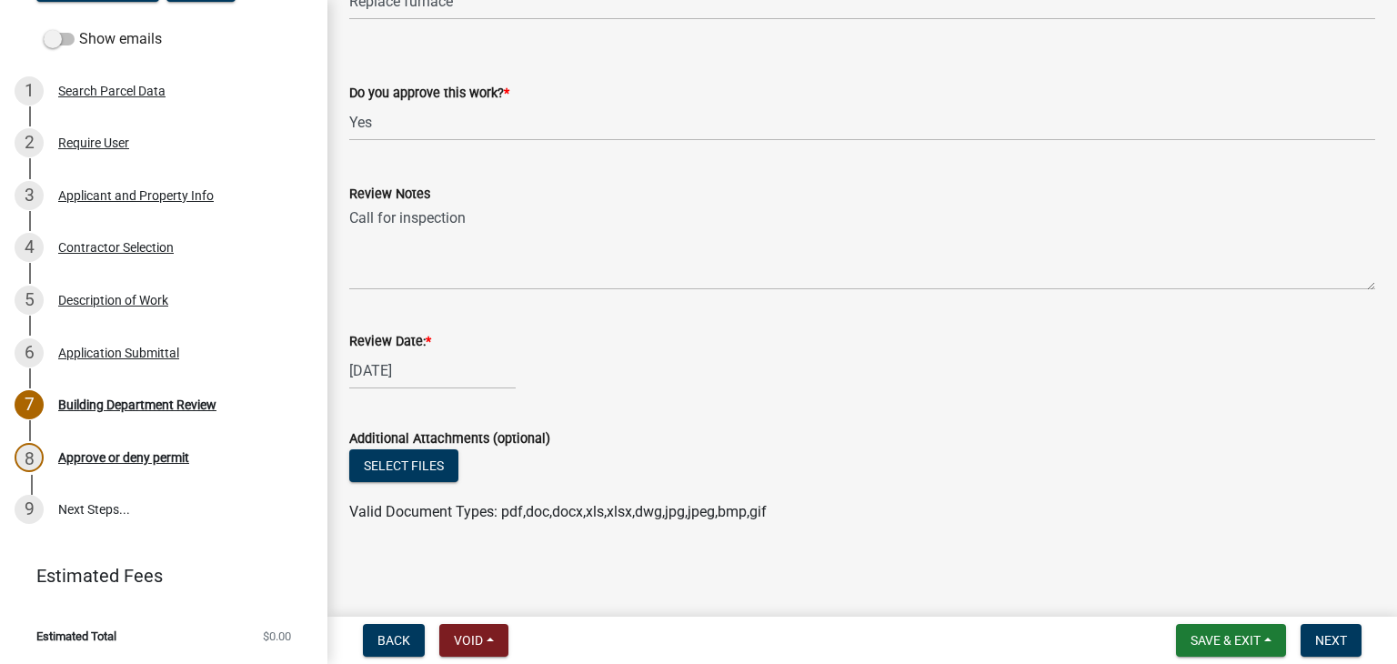
scroll to position [319, 0]
click at [1330, 646] on span "Next" at bounding box center [1331, 640] width 32 height 15
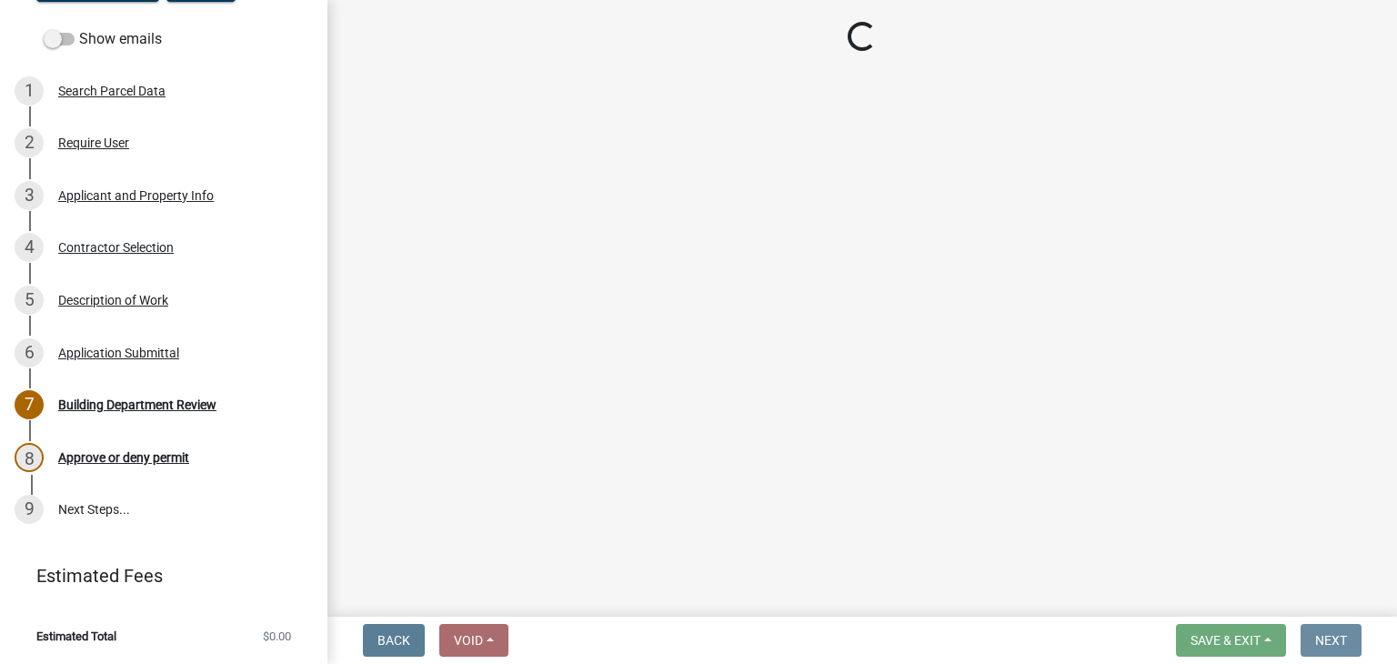
scroll to position [0, 0]
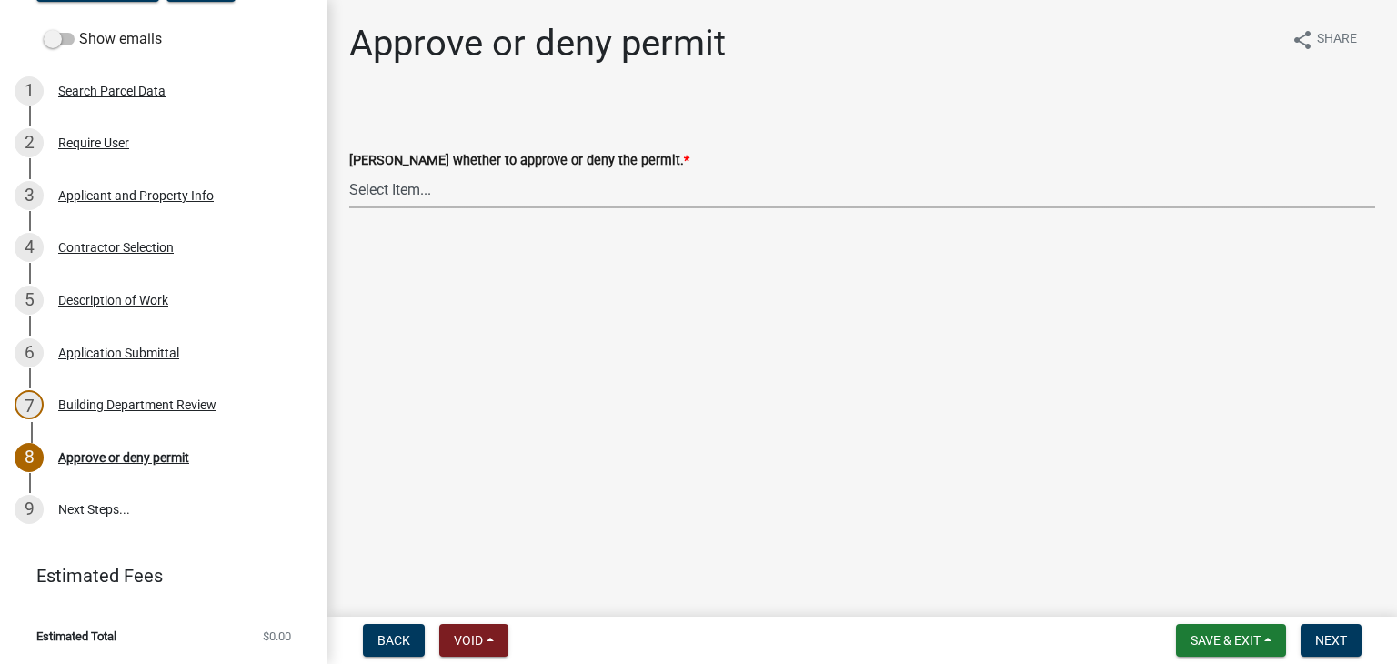
click at [409, 186] on select "Select Item... Approve Deny" at bounding box center [862, 189] width 1026 height 37
click at [349, 171] on select "Select Item... Approve Deny" at bounding box center [862, 189] width 1026 height 37
select select "88bf7e0c-75ff-4597-a627-4d225f4524a2"
click at [1336, 633] on span "Next" at bounding box center [1331, 640] width 32 height 15
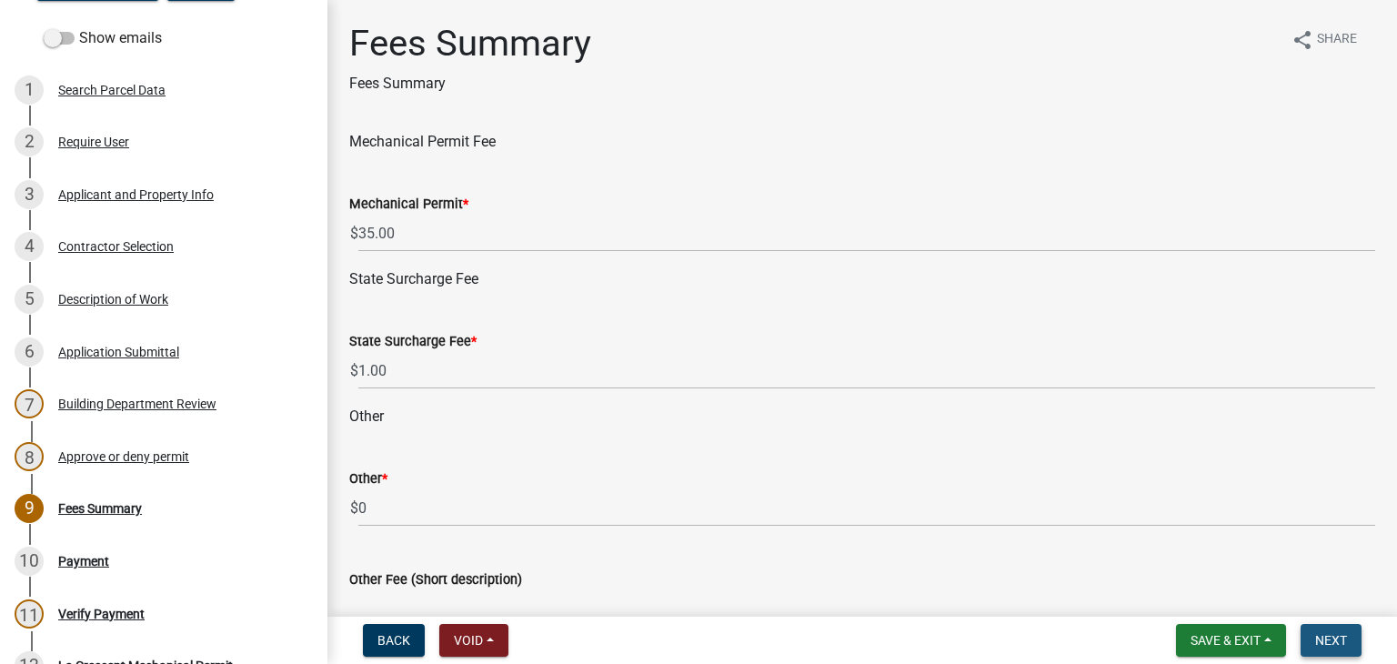
click at [1336, 633] on span "Next" at bounding box center [1331, 640] width 32 height 15
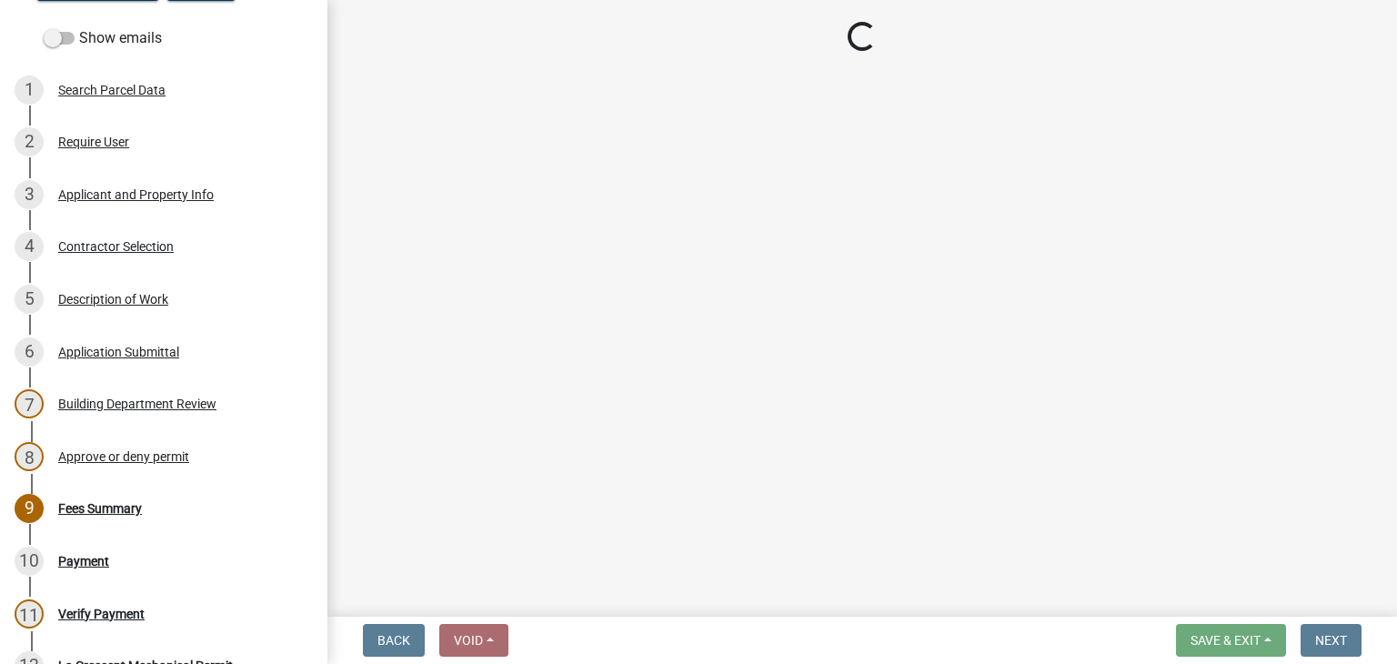
select select "3: 3"
